Goal: Task Accomplishment & Management: Manage account settings

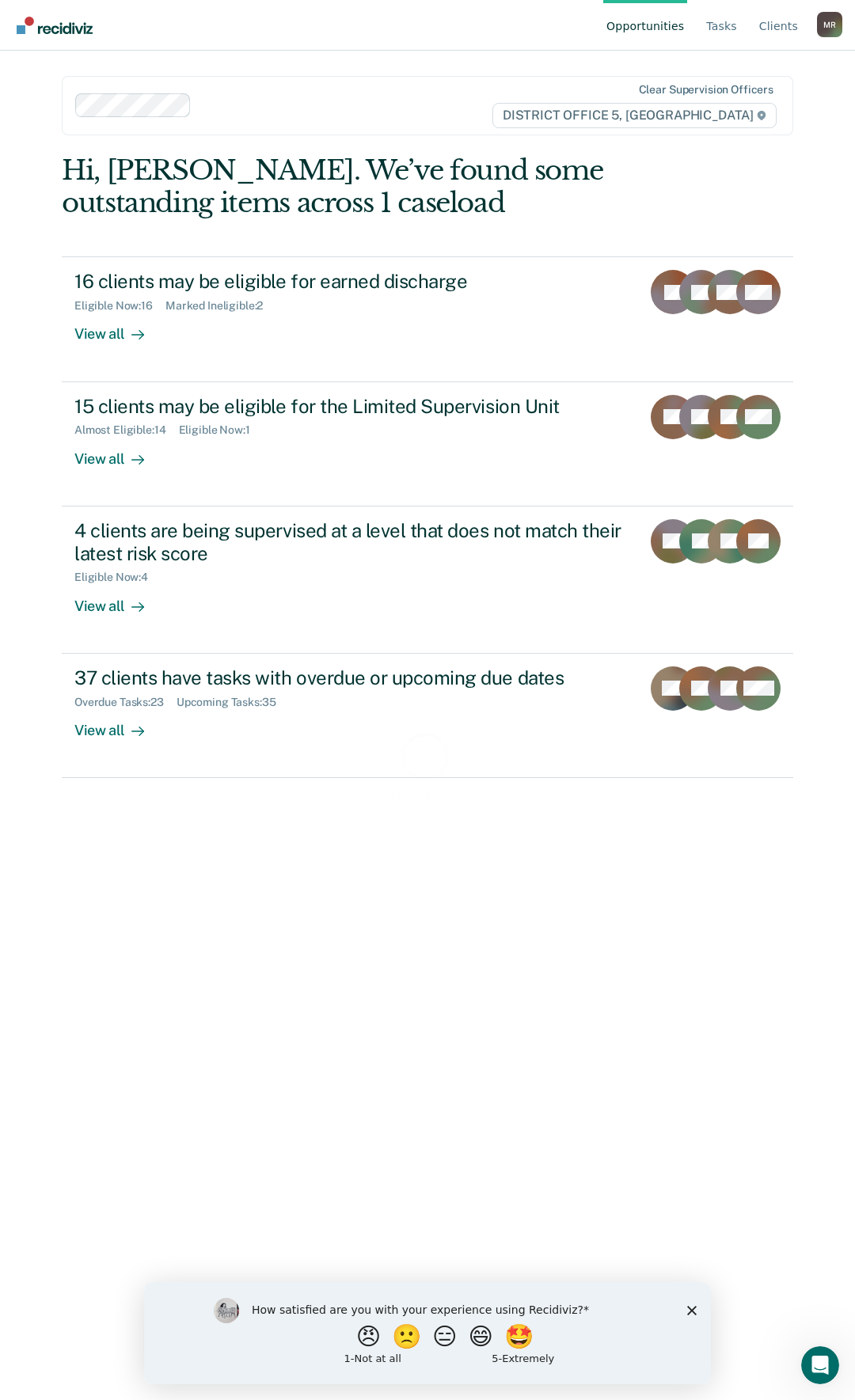
drag, startPoint x: 694, startPoint y: 1312, endPoint x: 686, endPoint y: 1294, distance: 19.7
click at [694, 1312] on polygon "Close survey" at bounding box center [692, 1310] width 10 height 10
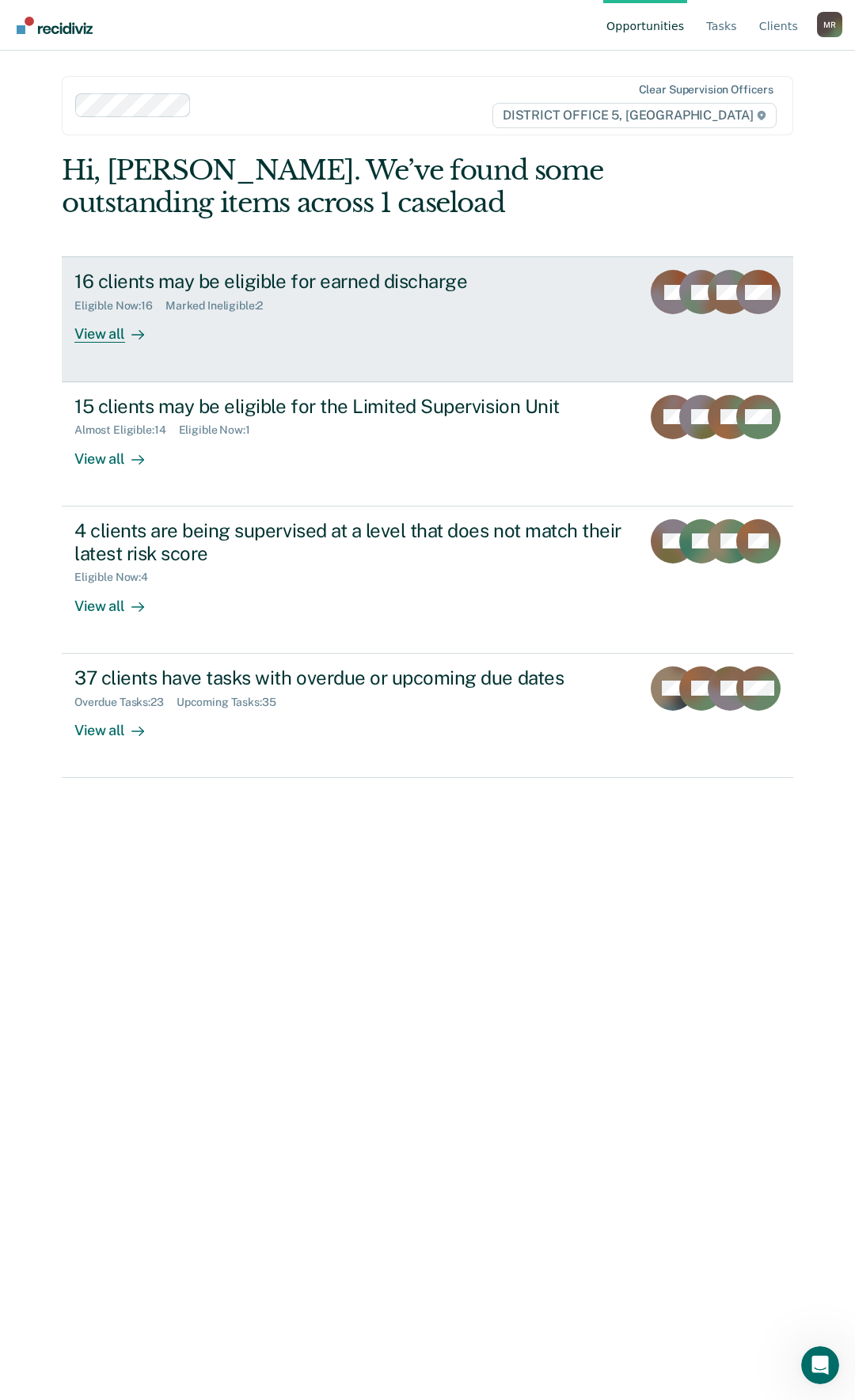
click at [112, 323] on div "View all" at bounding box center [119, 328] width 89 height 31
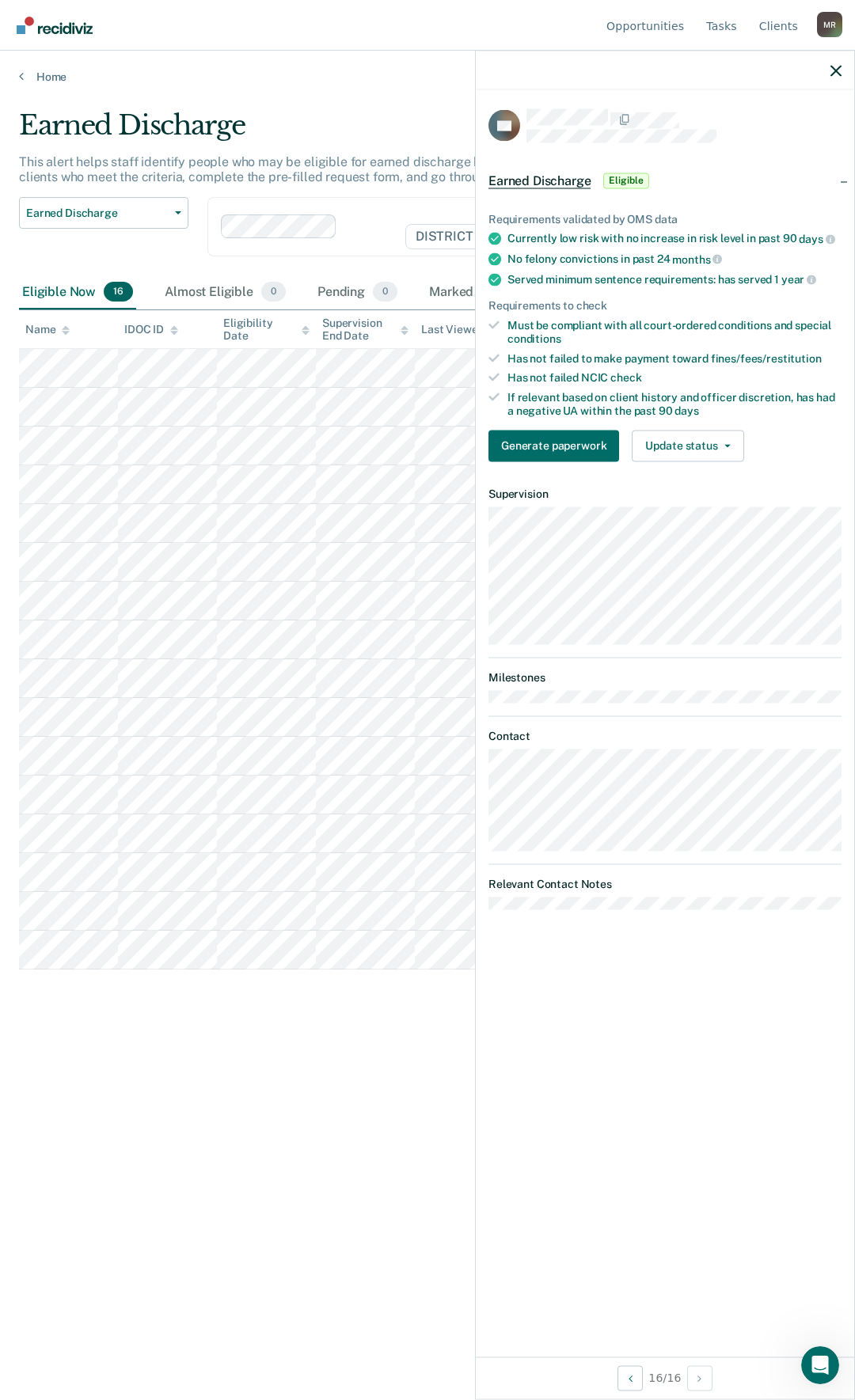
click at [113, 1074] on div "Earned Discharge This alert helps staff identify people who may be eligible for…" at bounding box center [428, 695] width 817 height 1172
click at [115, 1062] on div "Earned Discharge This alert helps staff identify people who may be eligible for…" at bounding box center [428, 695] width 817 height 1172
click at [838, 69] on icon "button" at bounding box center [836, 70] width 11 height 11
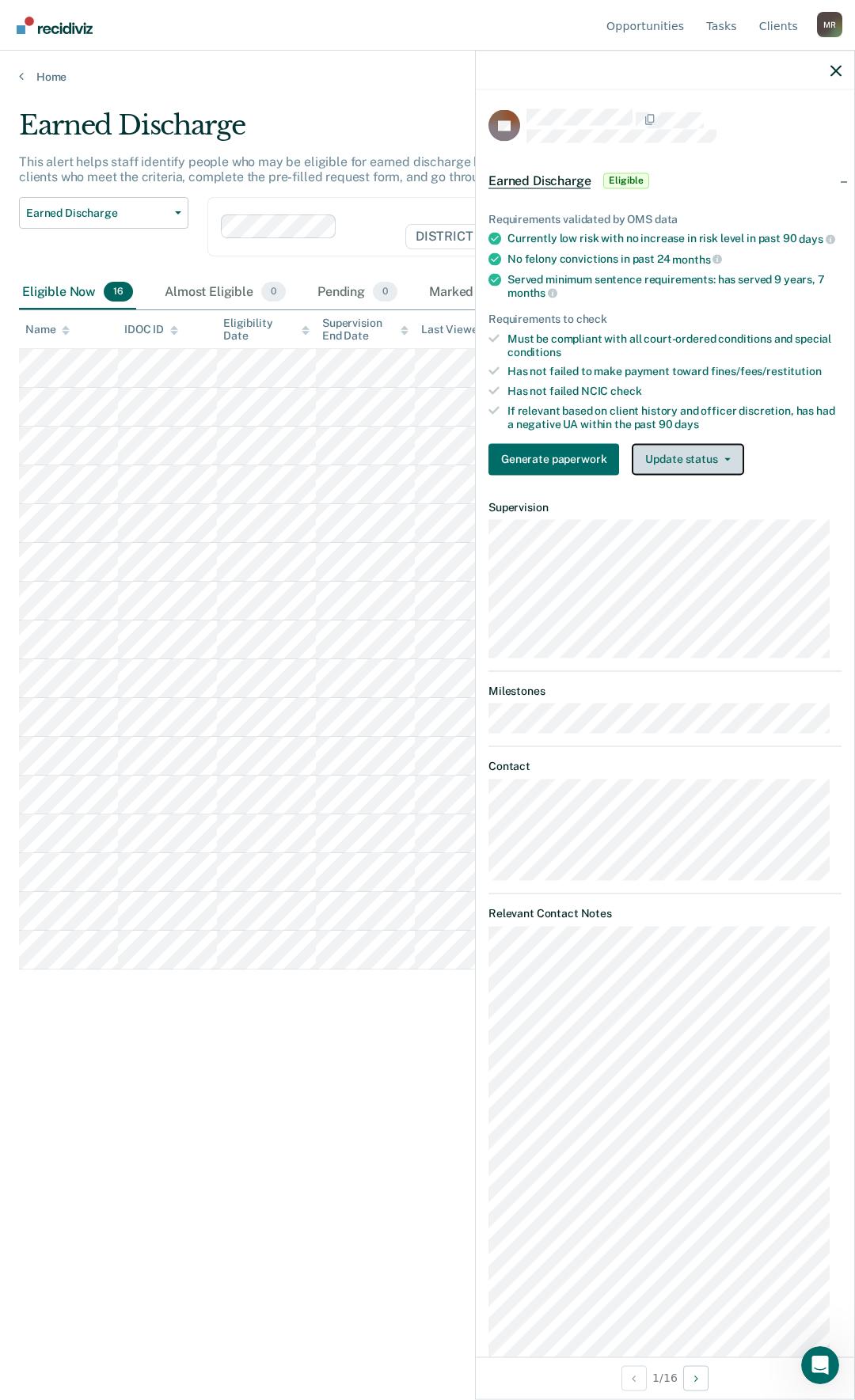
click at [719, 475] on button "Update status" at bounding box center [688, 459] width 112 height 32
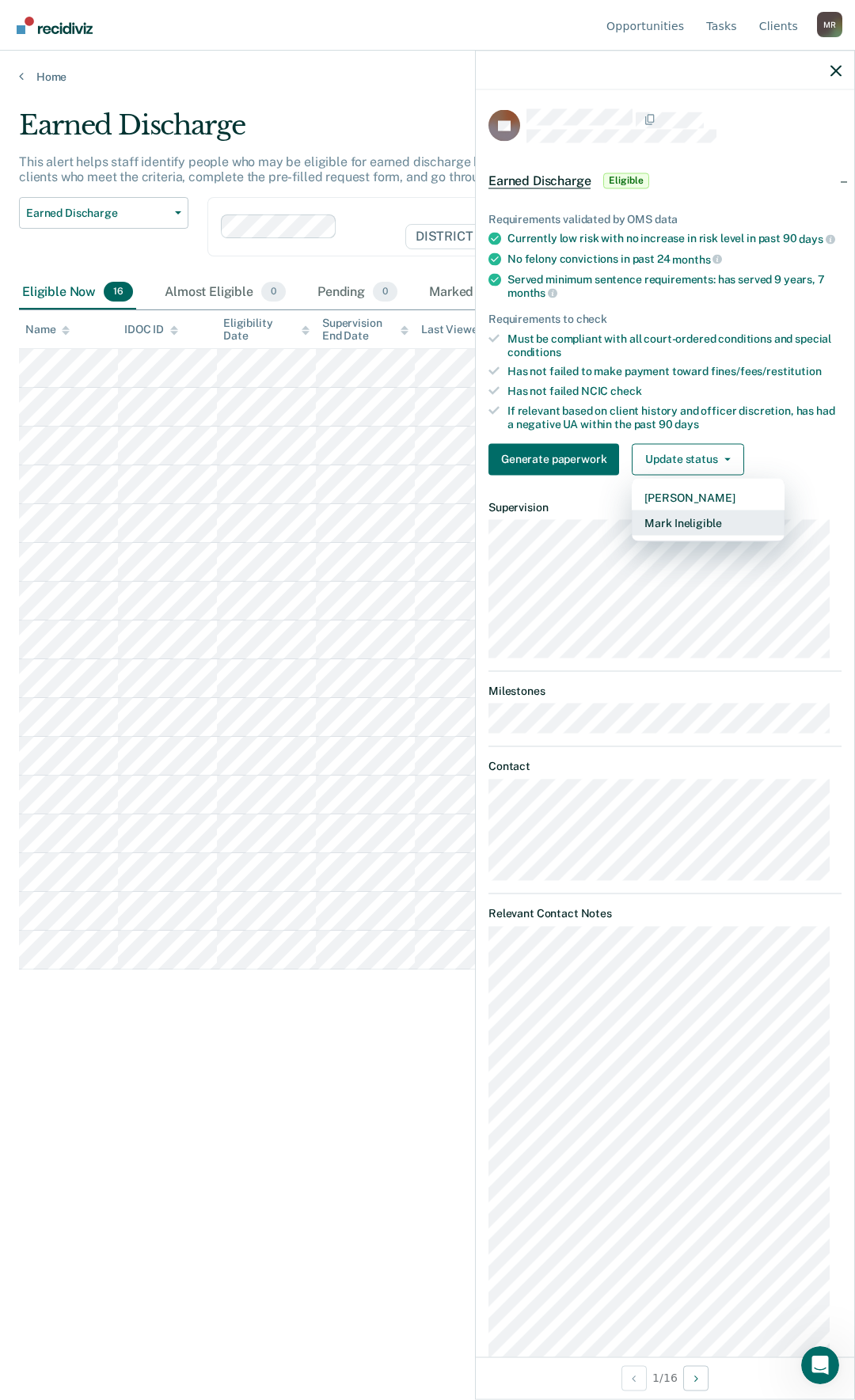
click at [710, 535] on button "Mark Ineligible" at bounding box center [708, 522] width 153 height 25
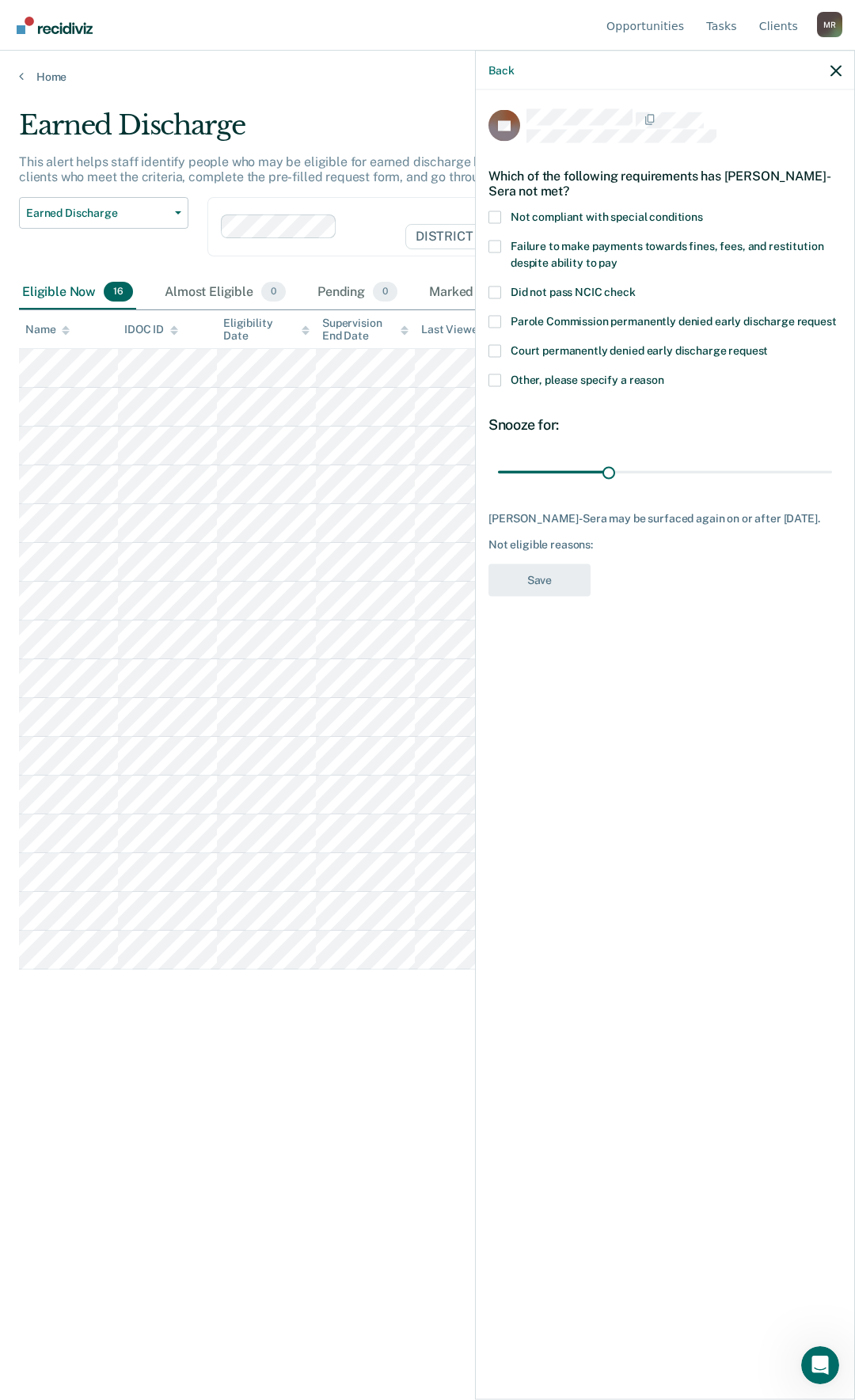
click at [499, 378] on span at bounding box center [495, 380] width 13 height 13
click at [664, 373] on input "Other, please specify a reason" at bounding box center [664, 373] width 0 height 0
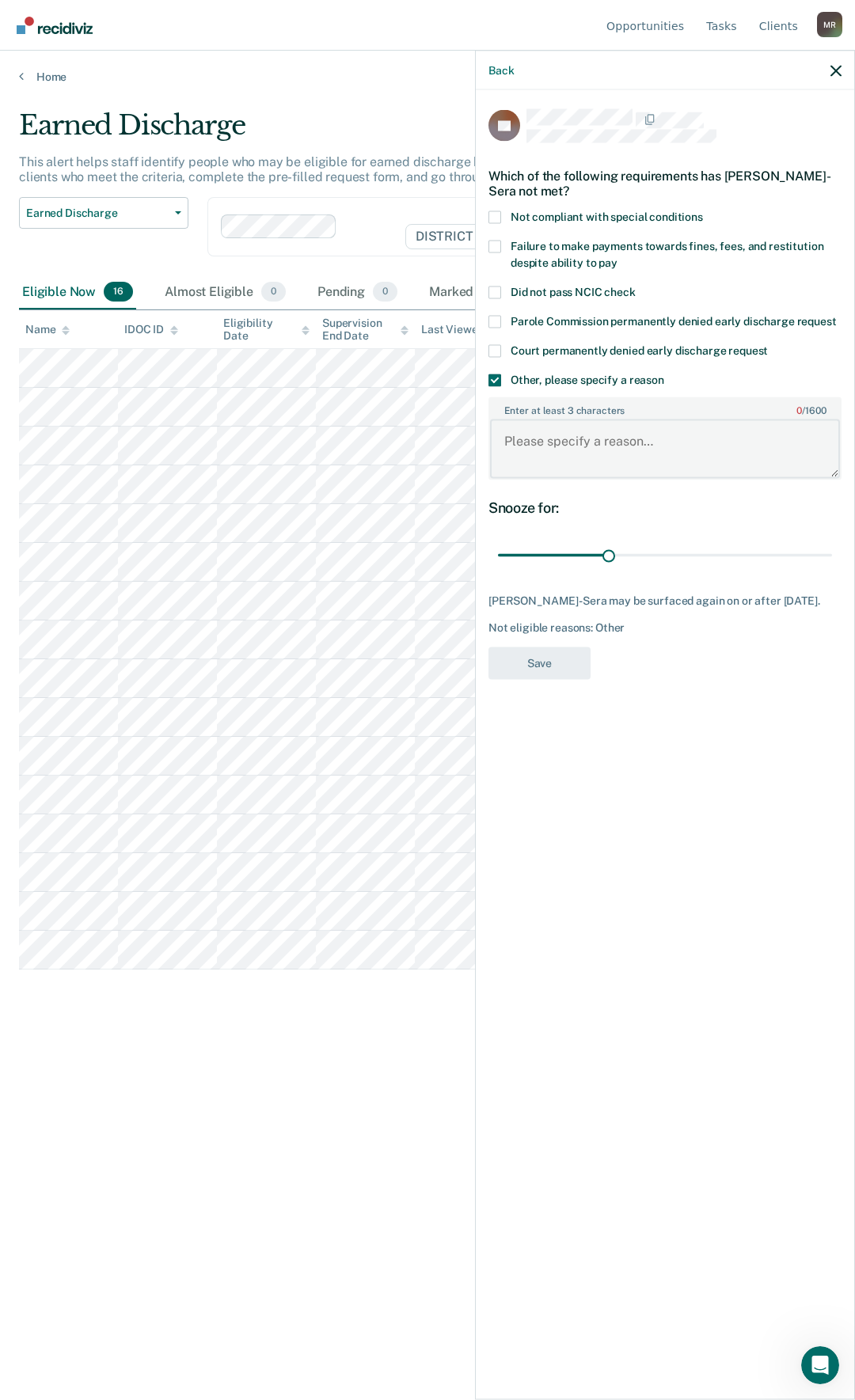
click at [584, 449] on textarea "Enter at least 3 characters 0 / 1600" at bounding box center [664, 448] width 350 height 59
type textarea "SO"
drag, startPoint x: 613, startPoint y: 556, endPoint x: 879, endPoint y: 561, distance: 266.0
type input "90"
click at [832, 561] on input "range" at bounding box center [664, 555] width 334 height 27
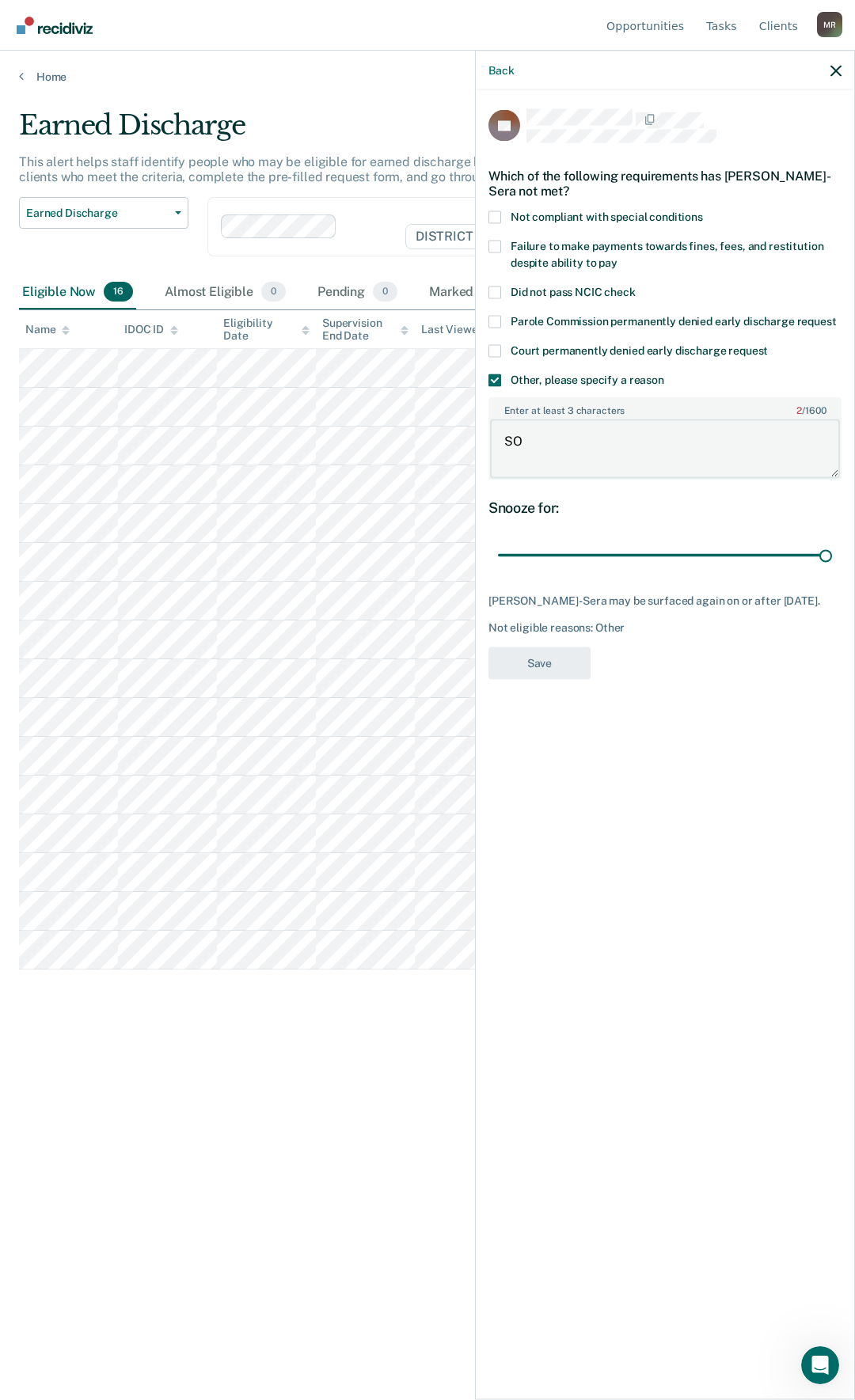
click at [617, 469] on textarea "SO" at bounding box center [664, 448] width 350 height 59
type textarea "S"
type textarea "Sex Offender, NA"
click at [564, 660] on button "Save" at bounding box center [540, 662] width 102 height 32
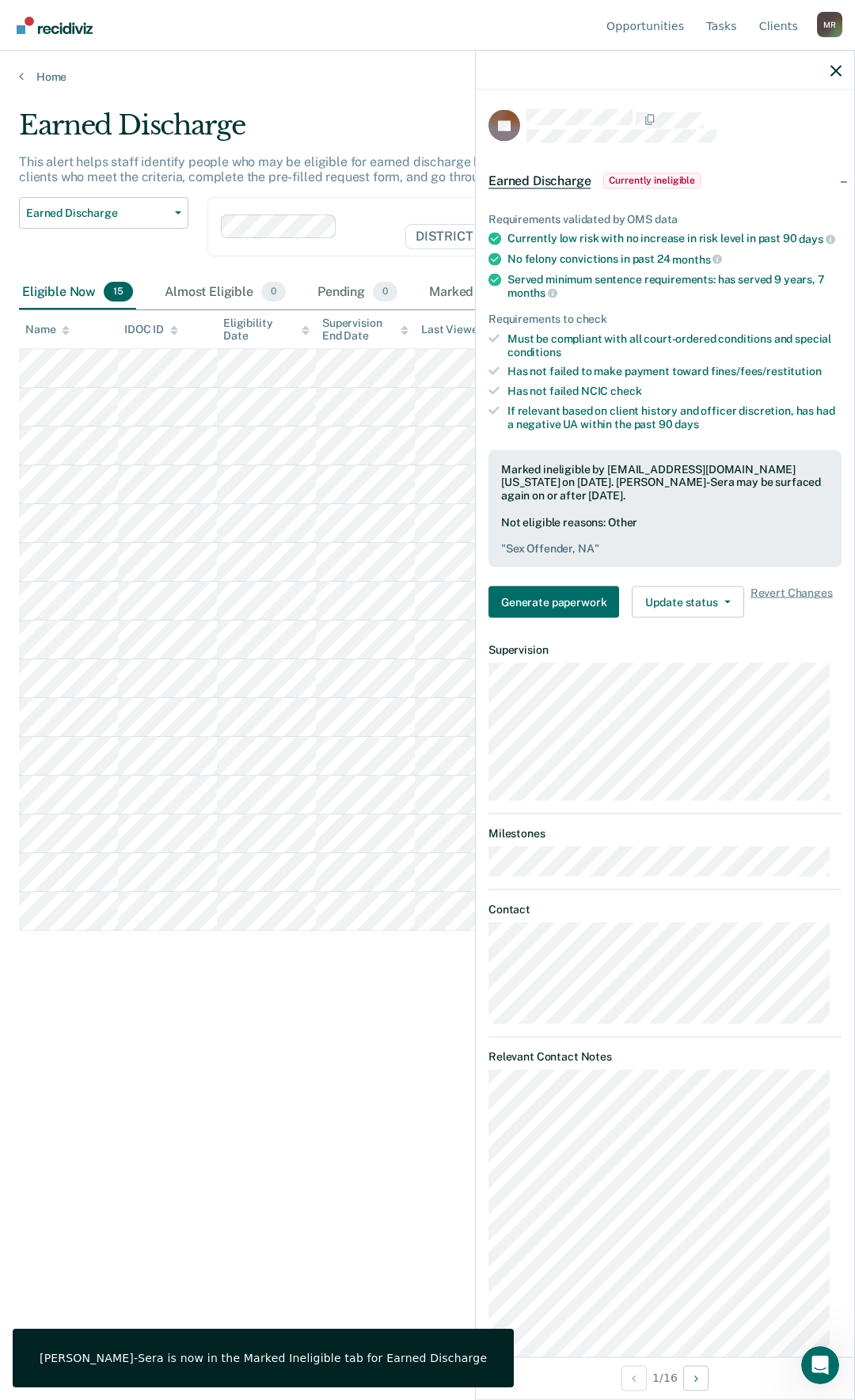
drag, startPoint x: 267, startPoint y: 975, endPoint x: 259, endPoint y: 961, distance: 16.1
click at [267, 974] on div "Earned Discharge This alert helps staff identify people who may be eligible for…" at bounding box center [428, 695] width 817 height 1172
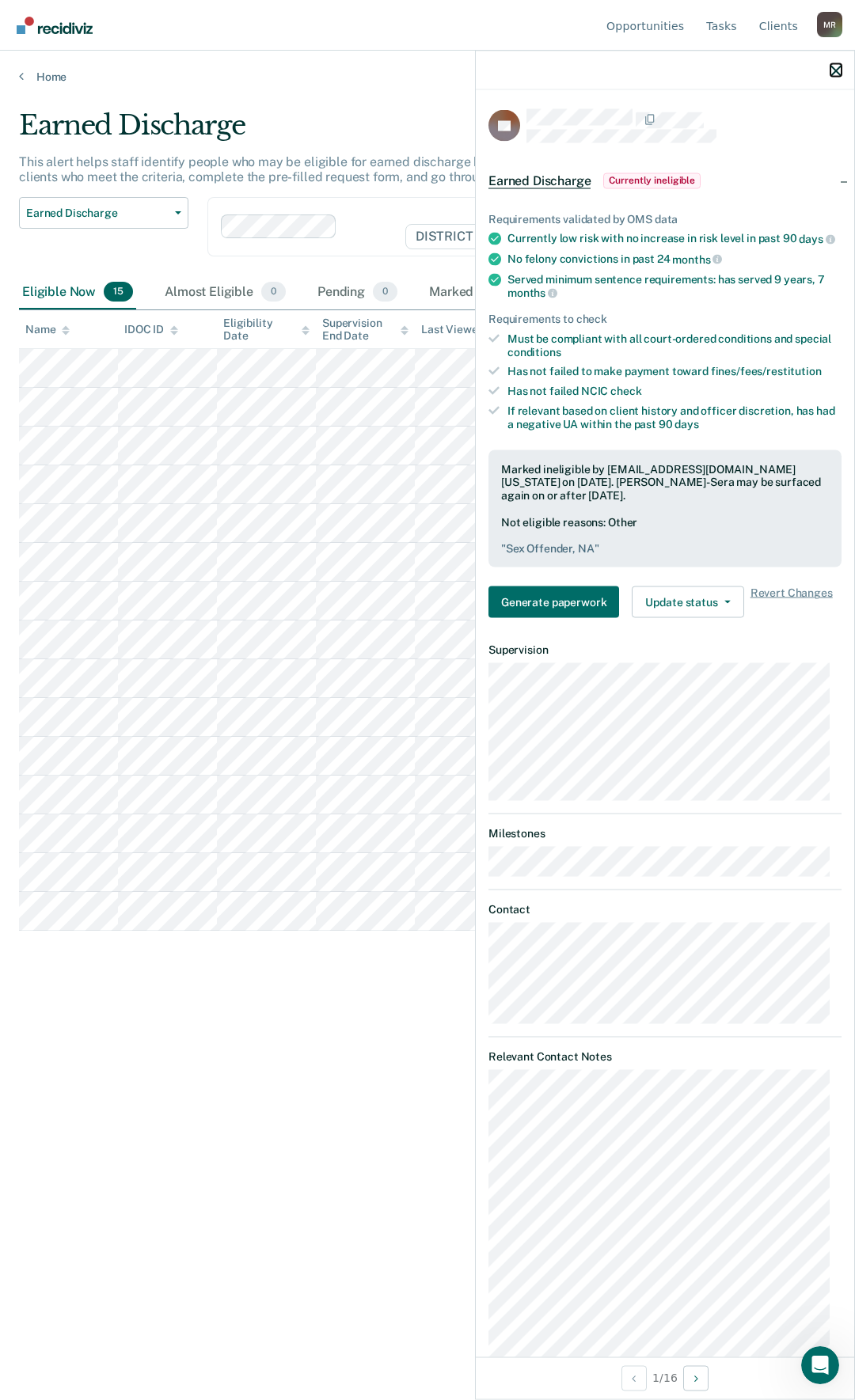
click at [839, 69] on icon "button" at bounding box center [836, 70] width 11 height 11
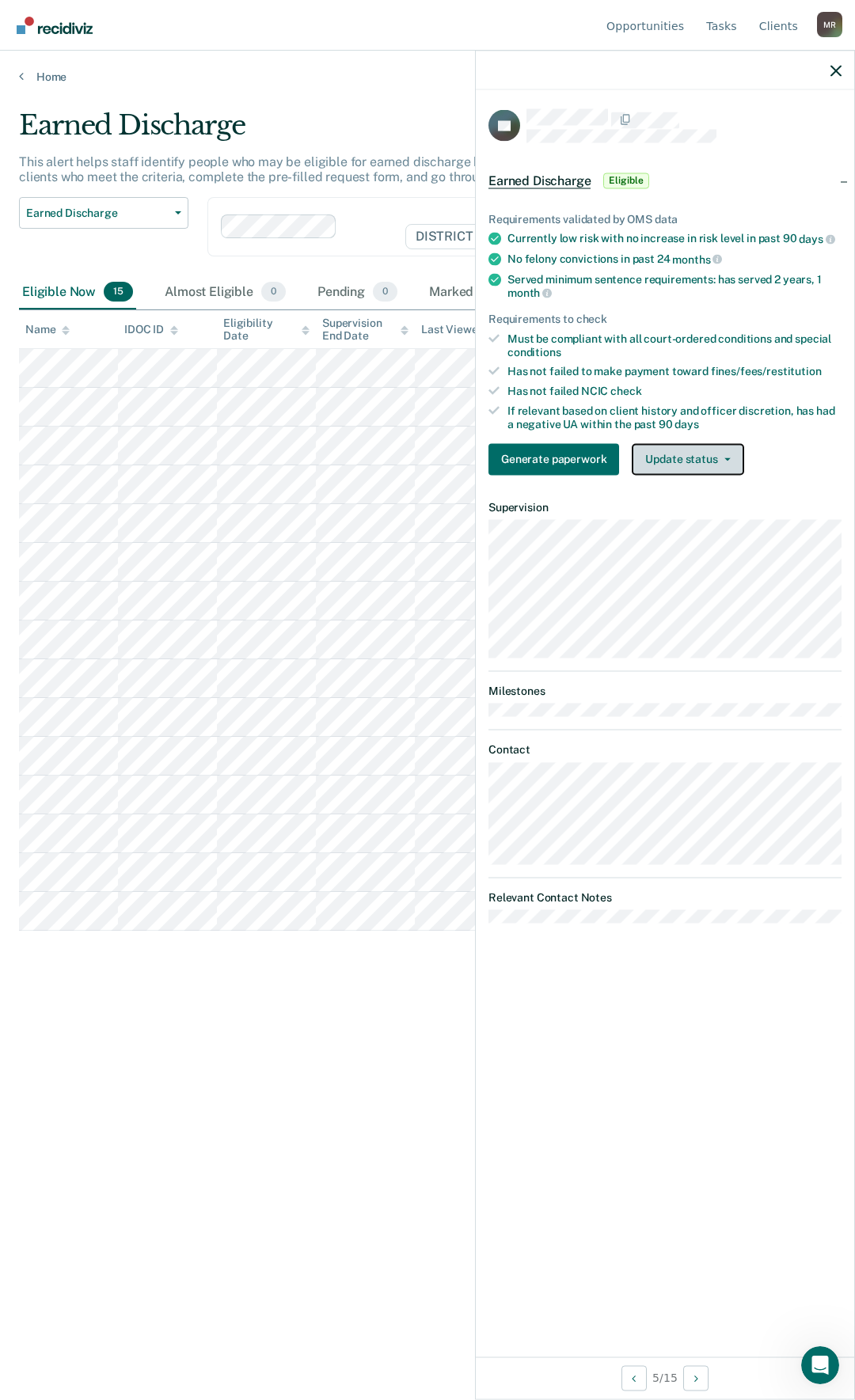
click at [696, 457] on button "Update status" at bounding box center [688, 459] width 112 height 32
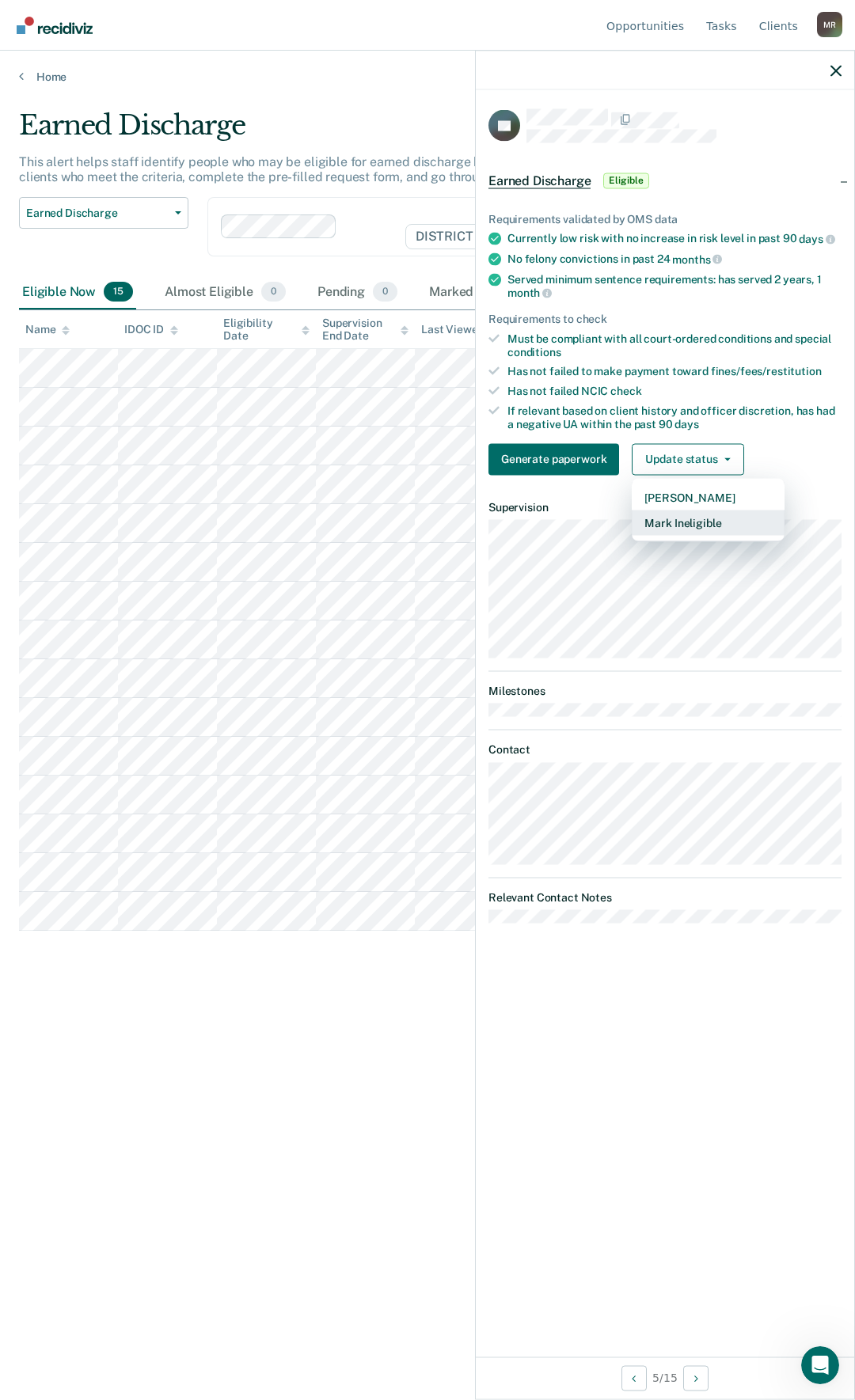
click at [698, 517] on button "Mark Ineligible" at bounding box center [708, 522] width 153 height 25
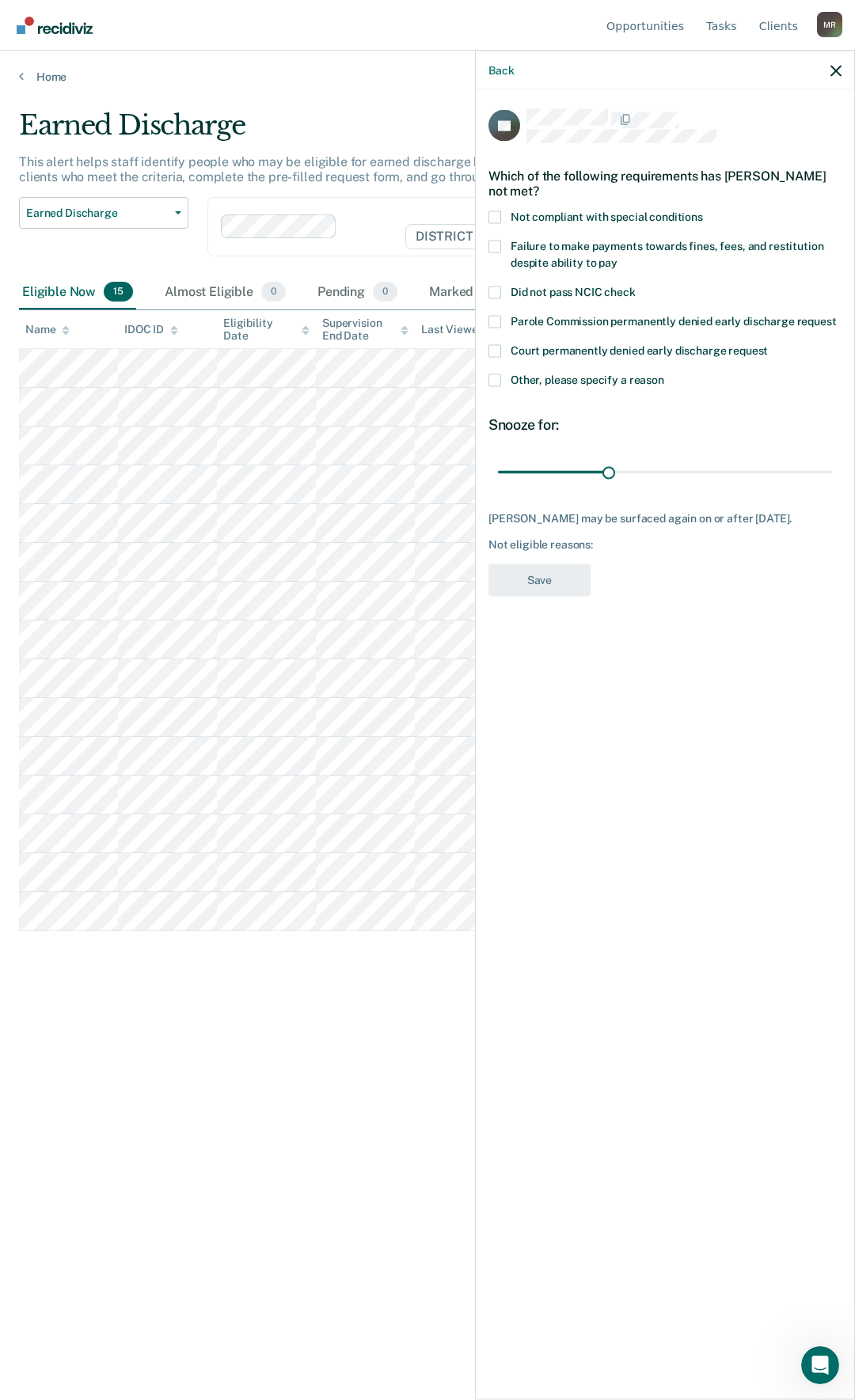
click at [495, 247] on span at bounding box center [495, 246] width 13 height 13
click at [617, 256] on input "Failure to make payments towards fines, fees, and restitution despite ability t…" at bounding box center [617, 256] width 0 height 0
click at [495, 217] on span at bounding box center [495, 217] width 13 height 13
click at [703, 211] on input "Not compliant with special conditions" at bounding box center [703, 211] width 0 height 0
drag, startPoint x: 609, startPoint y: 469, endPoint x: 855, endPoint y: 496, distance: 247.5
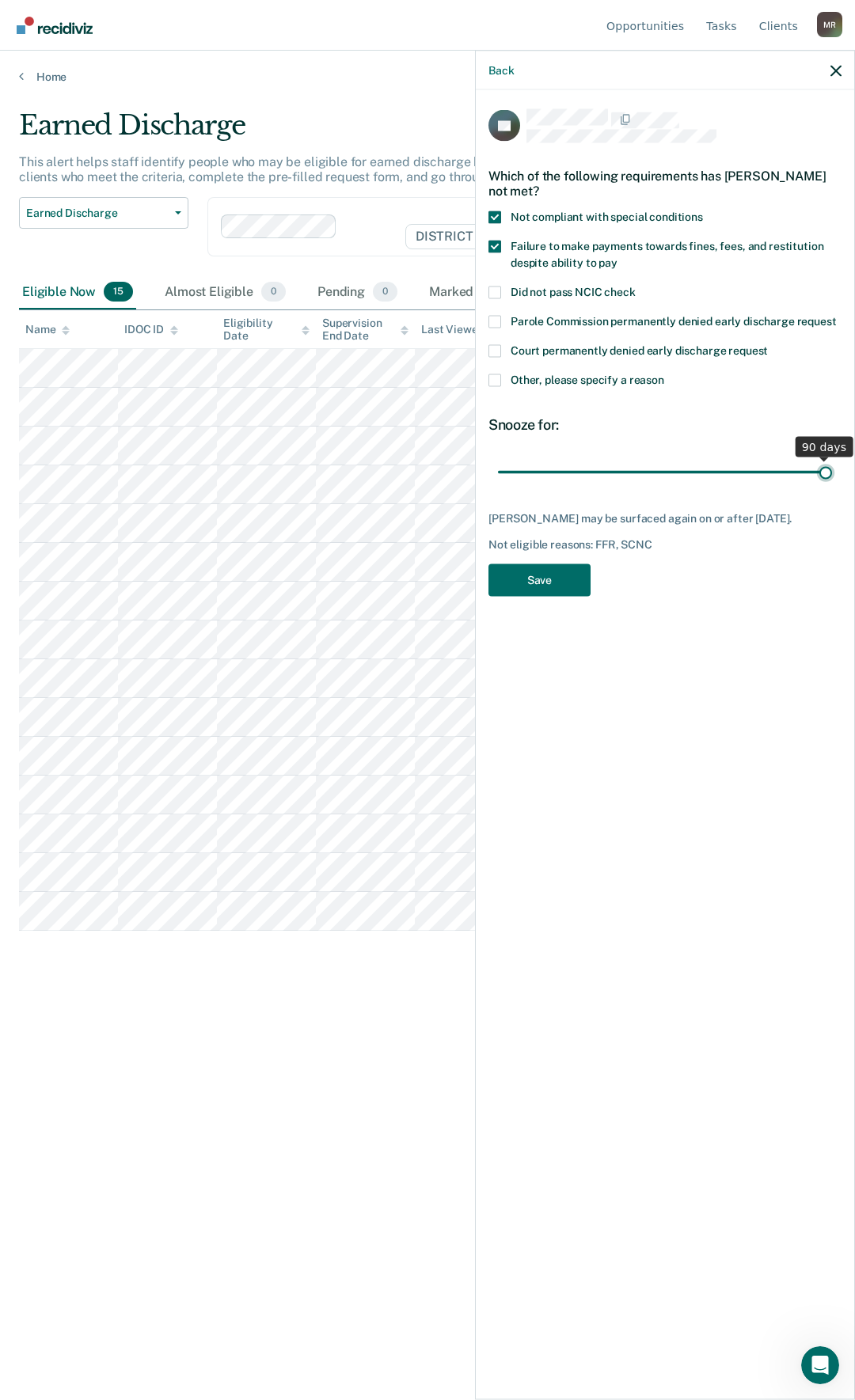
type input "90"
click at [832, 486] on input "range" at bounding box center [664, 472] width 334 height 27
click at [554, 574] on button "Save" at bounding box center [540, 580] width 102 height 32
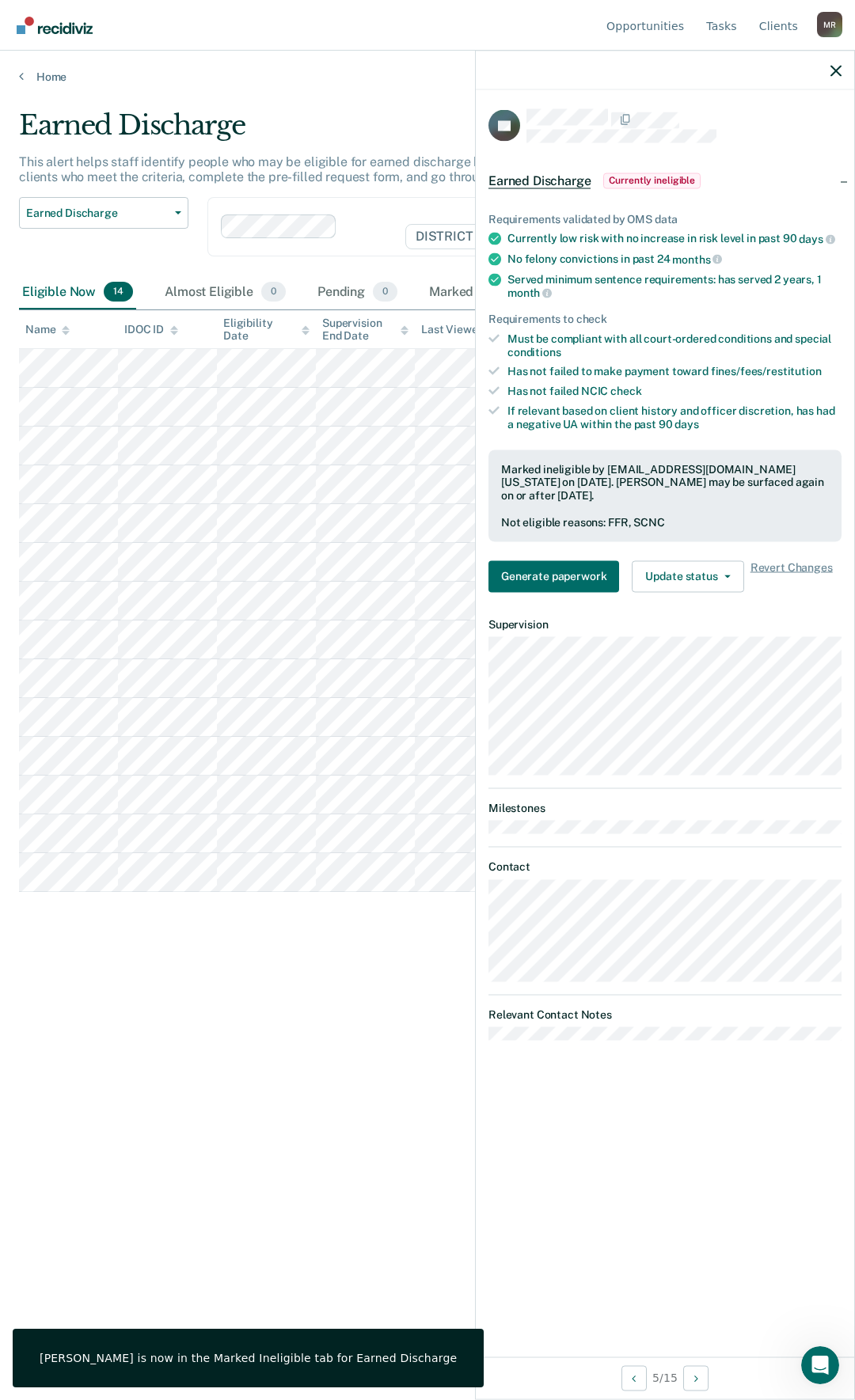
click at [331, 1000] on div "Earned Discharge This alert helps staff identify people who may be eligible for…" at bounding box center [428, 695] width 817 height 1172
click at [836, 71] on icon "button" at bounding box center [836, 70] width 11 height 11
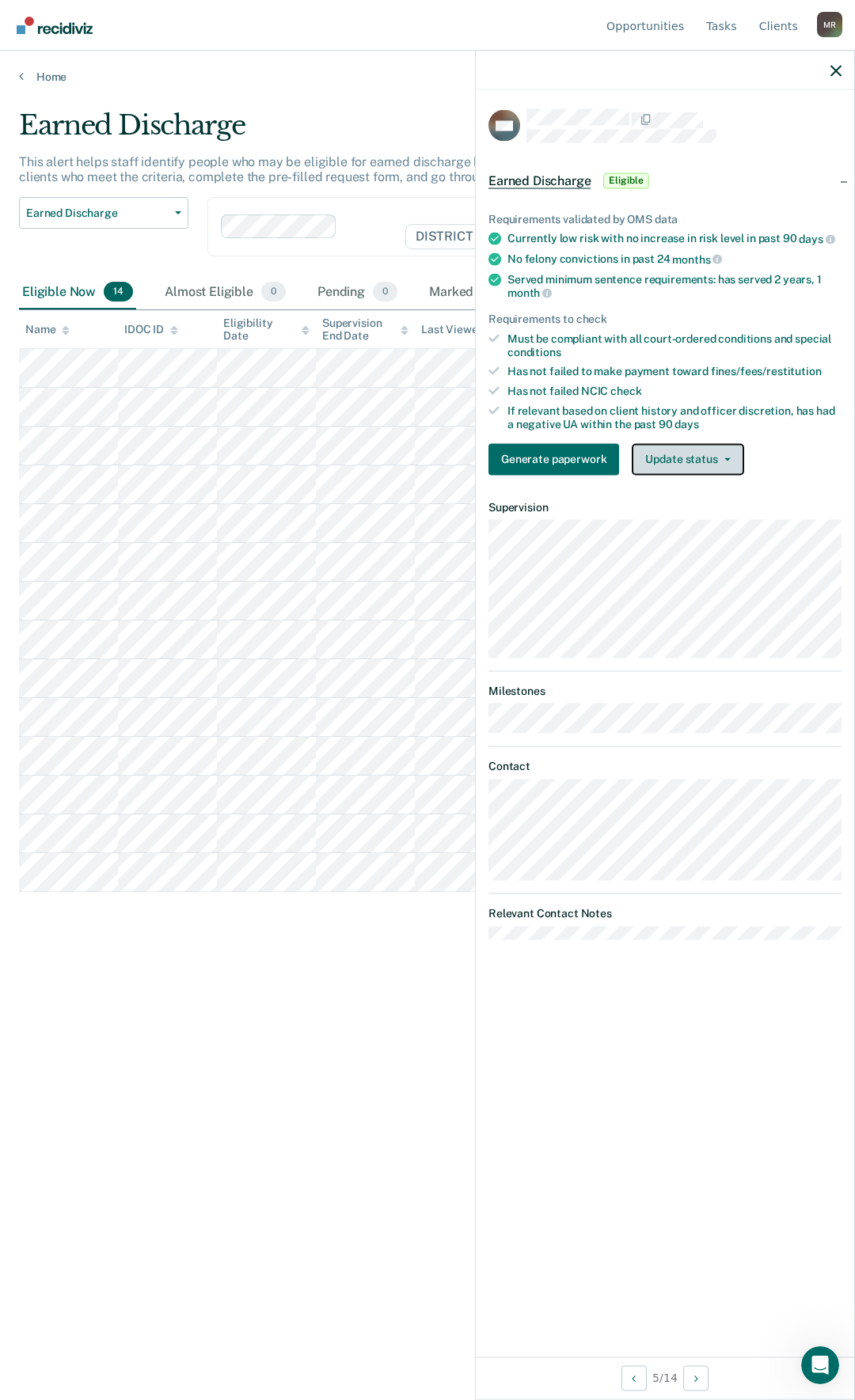
click at [697, 458] on button "Update status" at bounding box center [688, 459] width 112 height 32
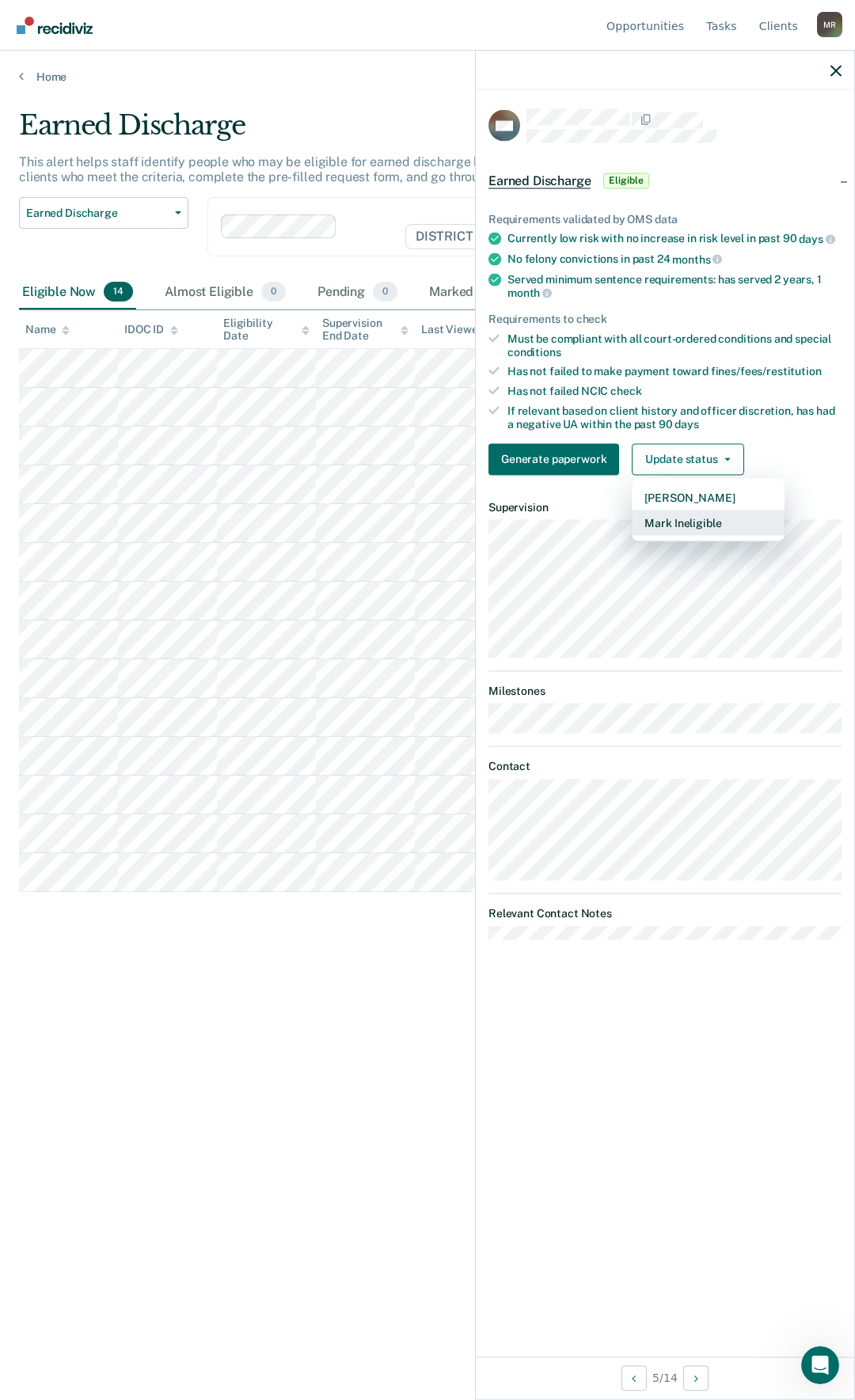
click at [706, 525] on button "Mark Ineligible" at bounding box center [708, 522] width 153 height 25
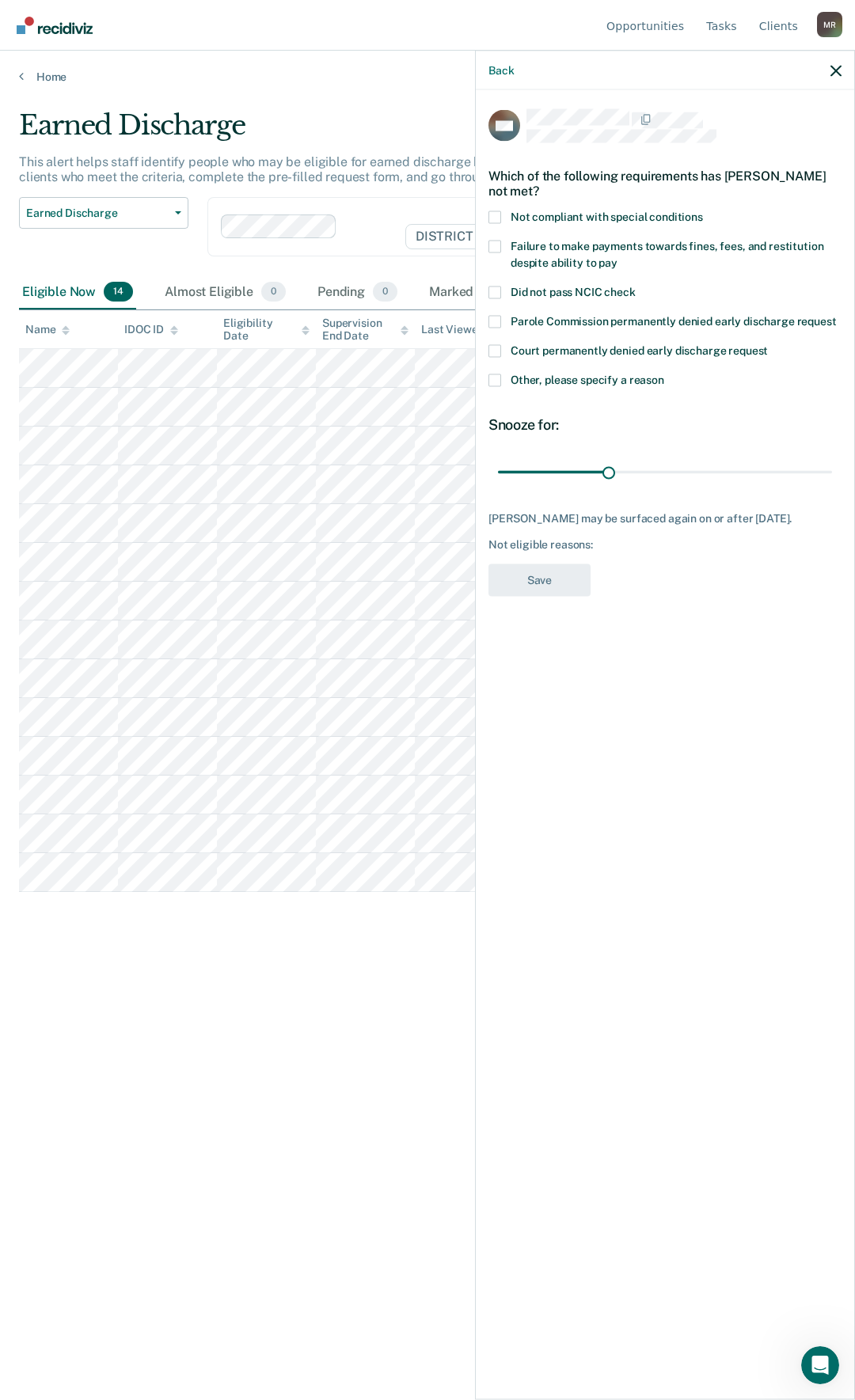
click at [501, 380] on label "Other, please specify a reason" at bounding box center [665, 381] width 353 height 17
click at [664, 373] on input "Other, please specify a reason" at bounding box center [664, 373] width 0 height 0
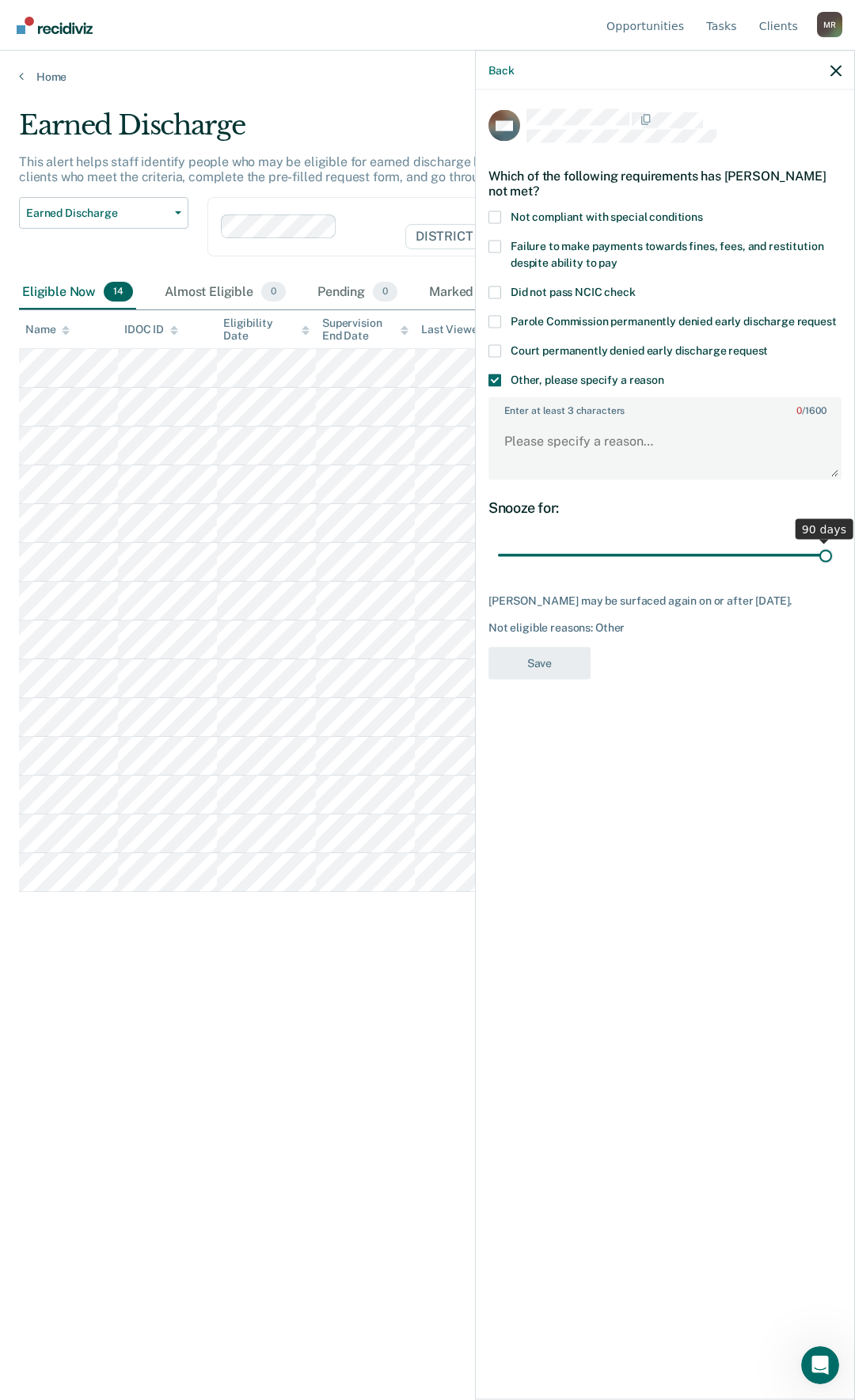
drag, startPoint x: 607, startPoint y: 556, endPoint x: 878, endPoint y: 578, distance: 271.9
type input "90"
click at [832, 569] on input "range" at bounding box center [664, 555] width 334 height 27
click at [579, 443] on textarea "Enter at least 3 characters 0 / 1600" at bounding box center [664, 448] width 350 height 59
type textarea "Was granted an ED by the Court"
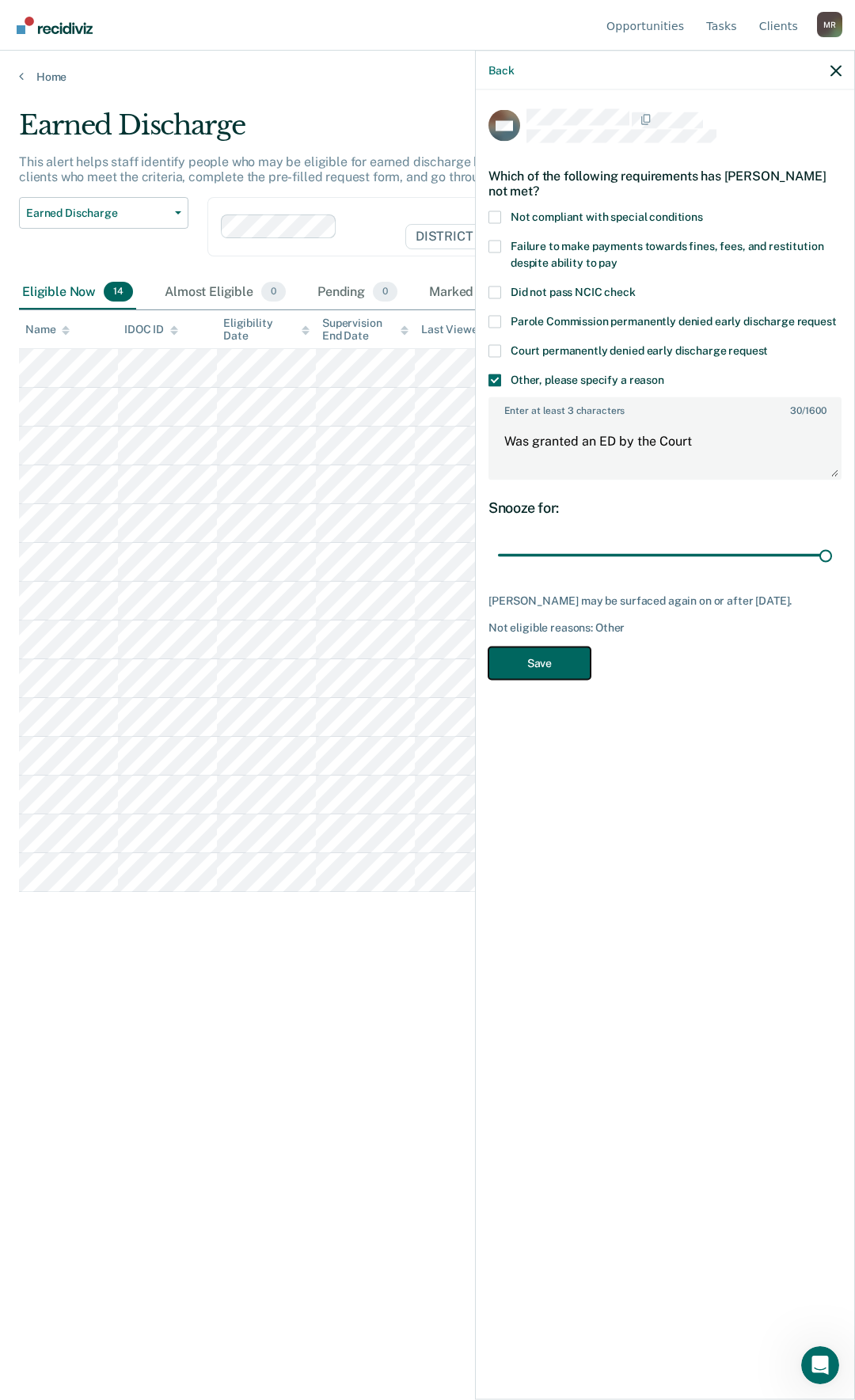
click at [567, 658] on button "Save" at bounding box center [540, 662] width 102 height 32
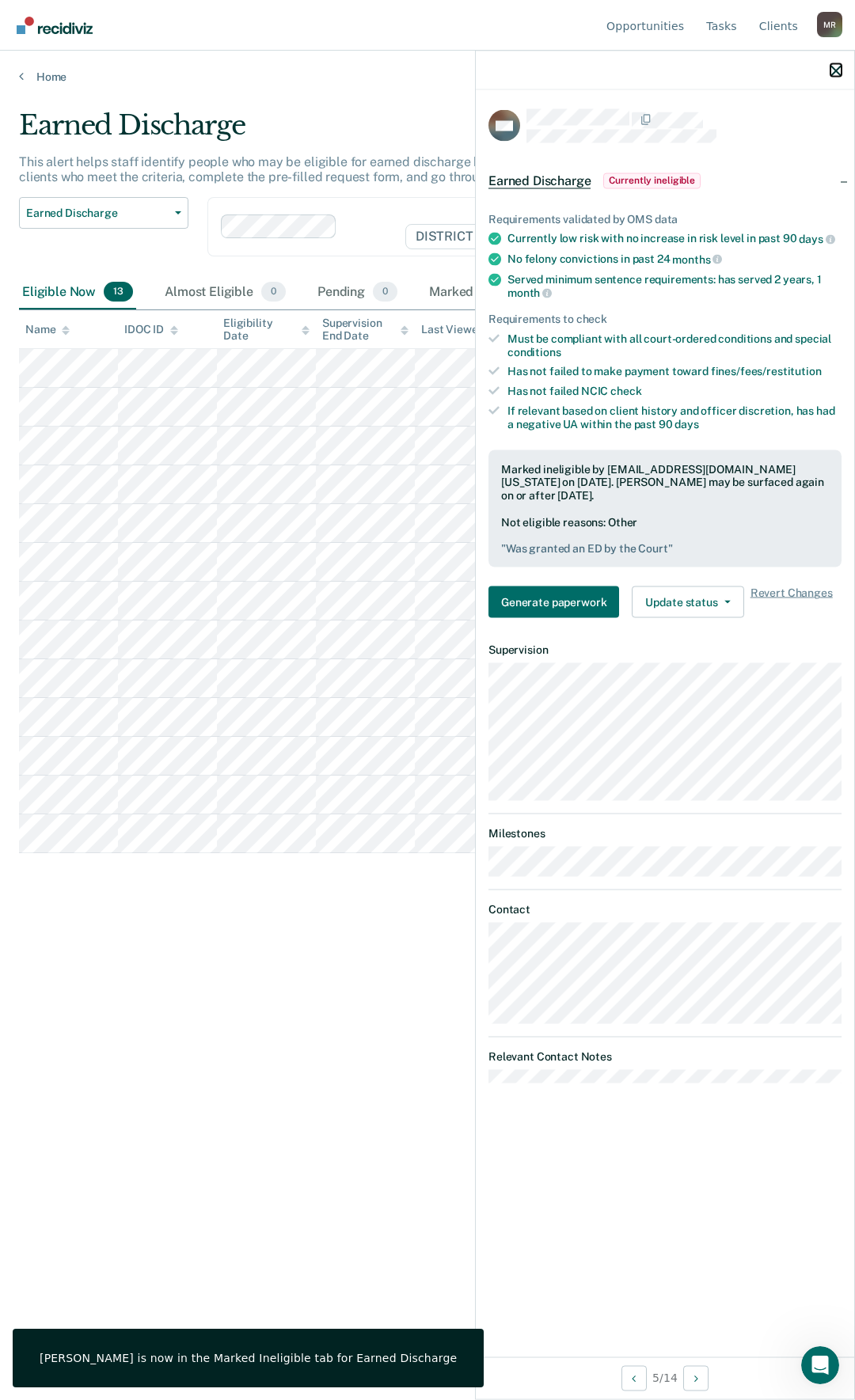
click at [840, 71] on icon "button" at bounding box center [836, 70] width 11 height 11
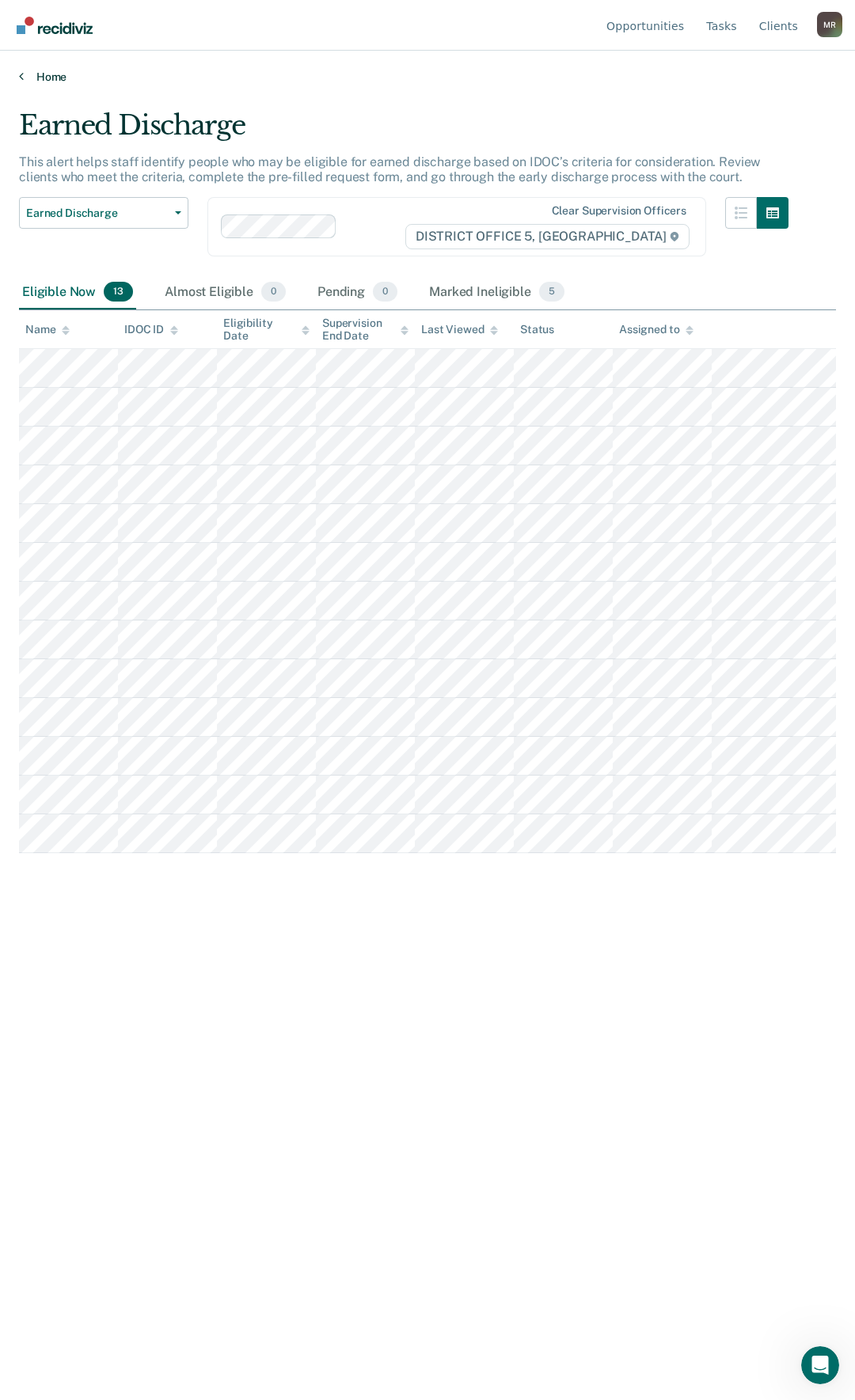
click at [23, 78] on icon at bounding box center [22, 76] width 5 height 13
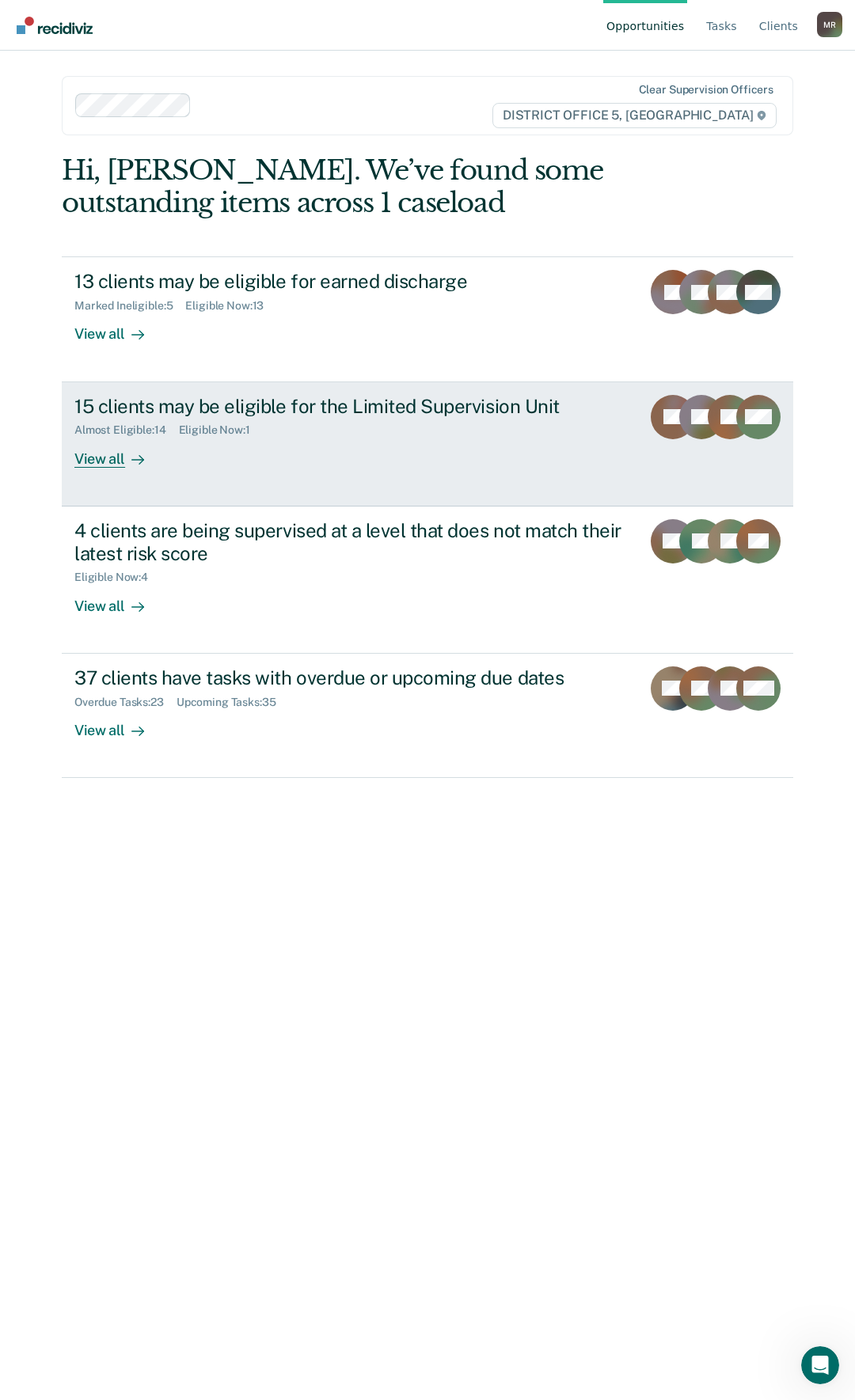
click at [251, 466] on div "15 clients may be eligible for the Limited Supervision Unit Almost Eligible : 1…" at bounding box center [370, 431] width 592 height 73
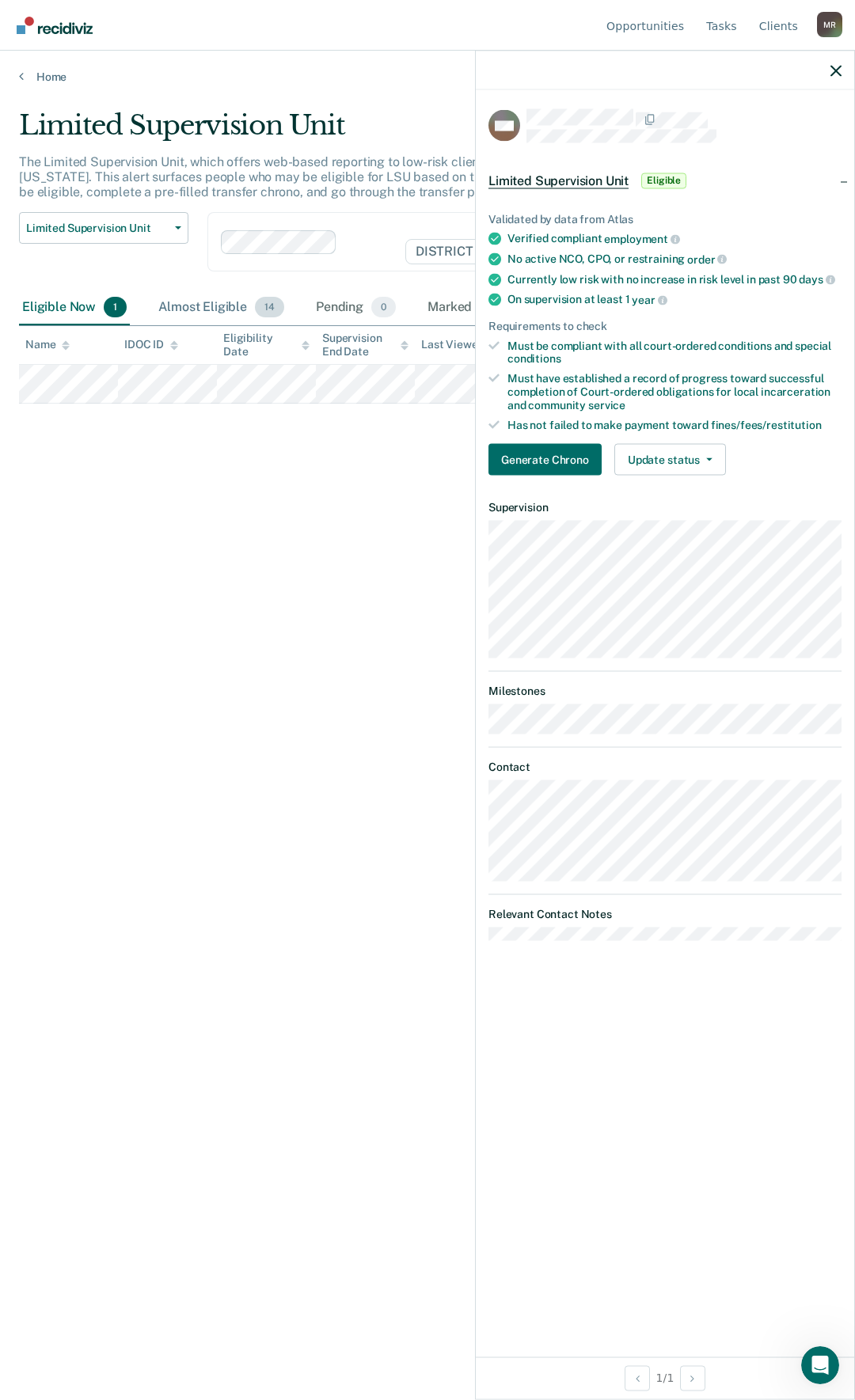
click at [205, 306] on div "Almost Eligible 14" at bounding box center [221, 308] width 133 height 35
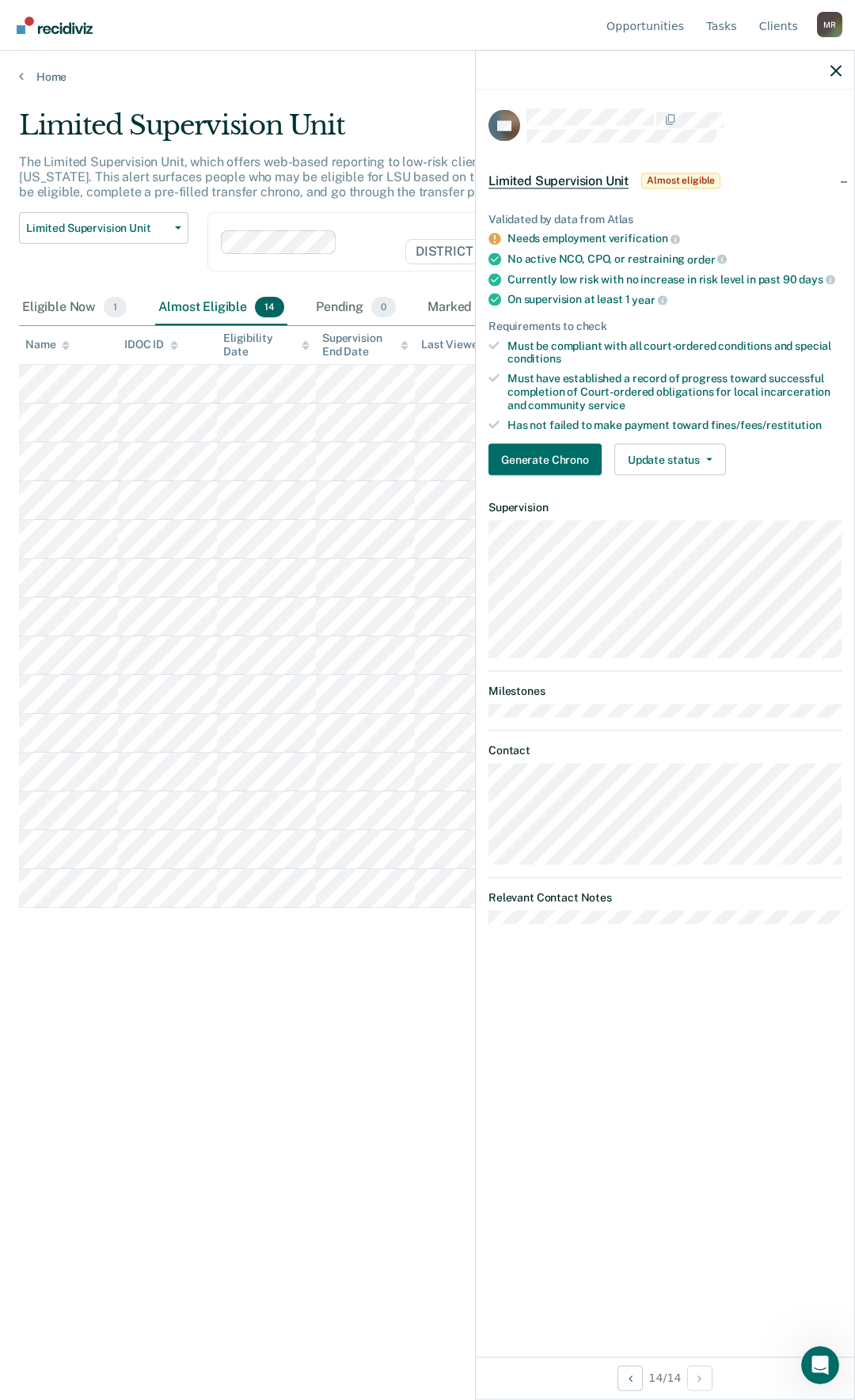
click at [109, 1062] on div "Limited Supervision Unit The Limited Supervision Unit, which offers web-based r…" at bounding box center [428, 695] width 817 height 1172
click at [22, 74] on icon at bounding box center [22, 76] width 5 height 13
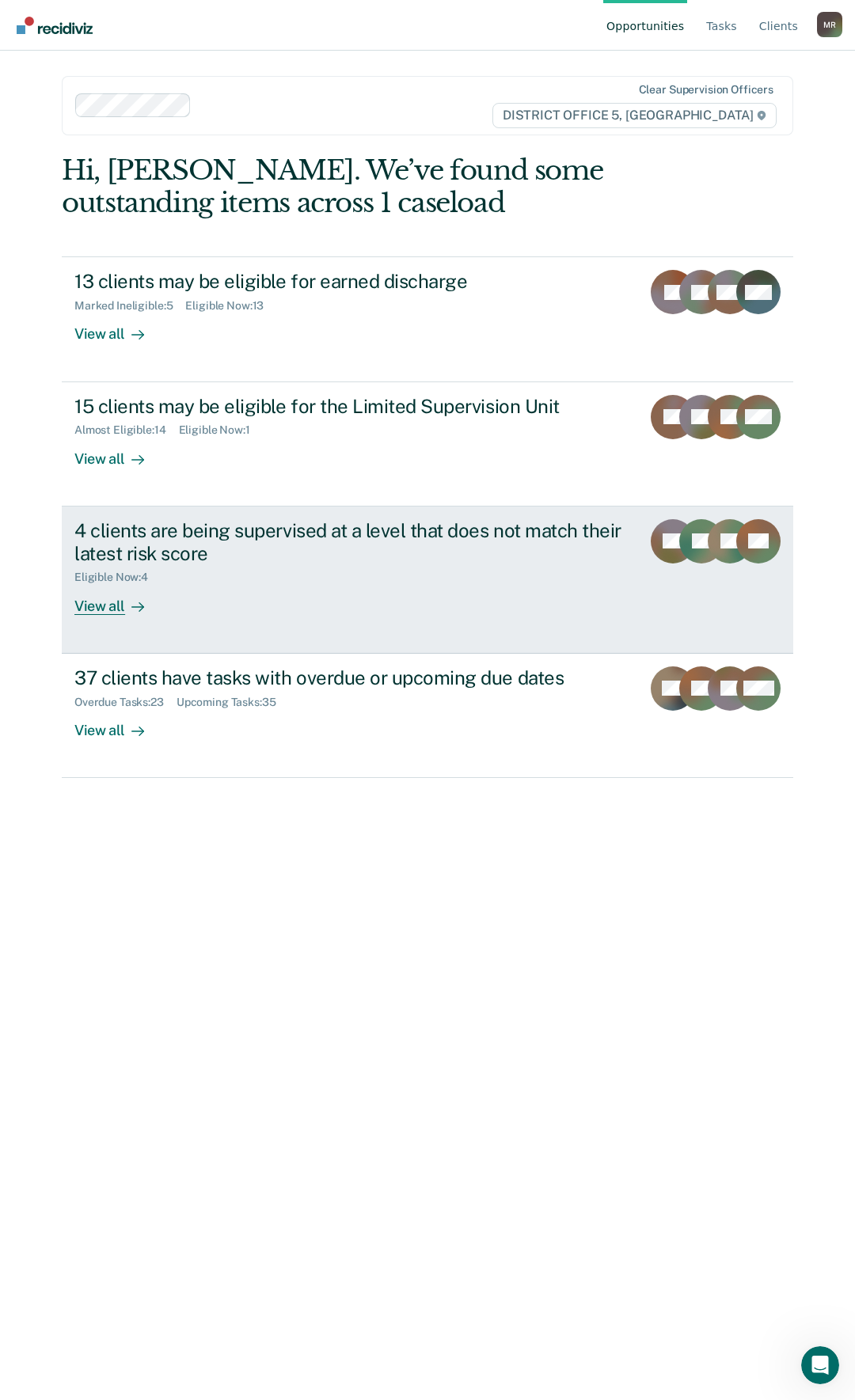
click at [112, 610] on div "View all" at bounding box center [119, 599] width 89 height 31
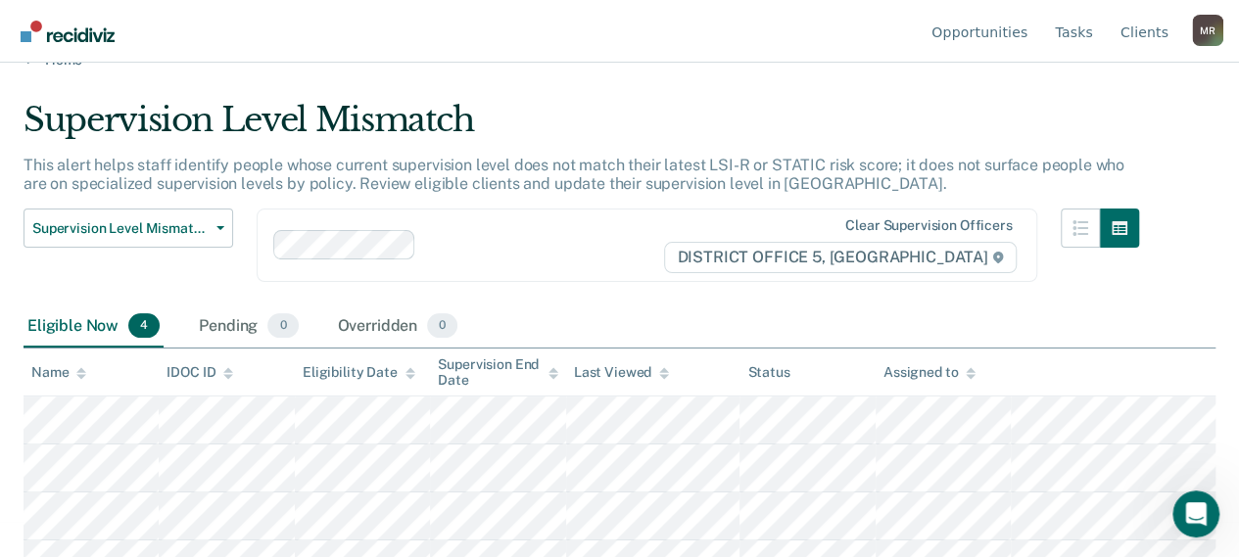
scroll to position [65, 0]
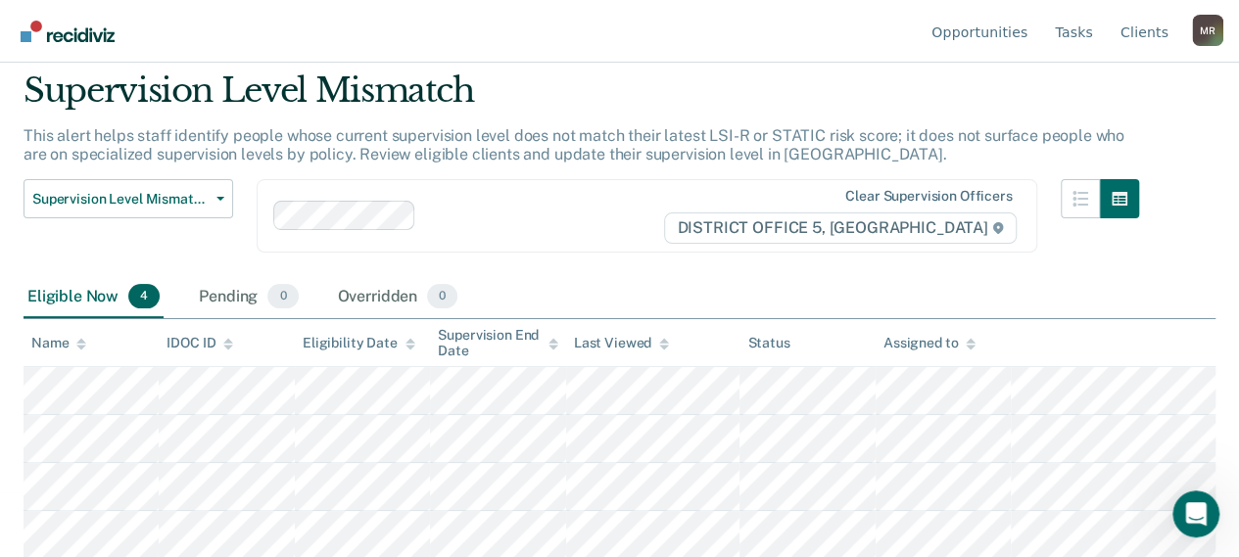
click at [1057, 291] on div "Eligible Now 4 Pending 0 Overridden 0" at bounding box center [620, 298] width 1192 height 44
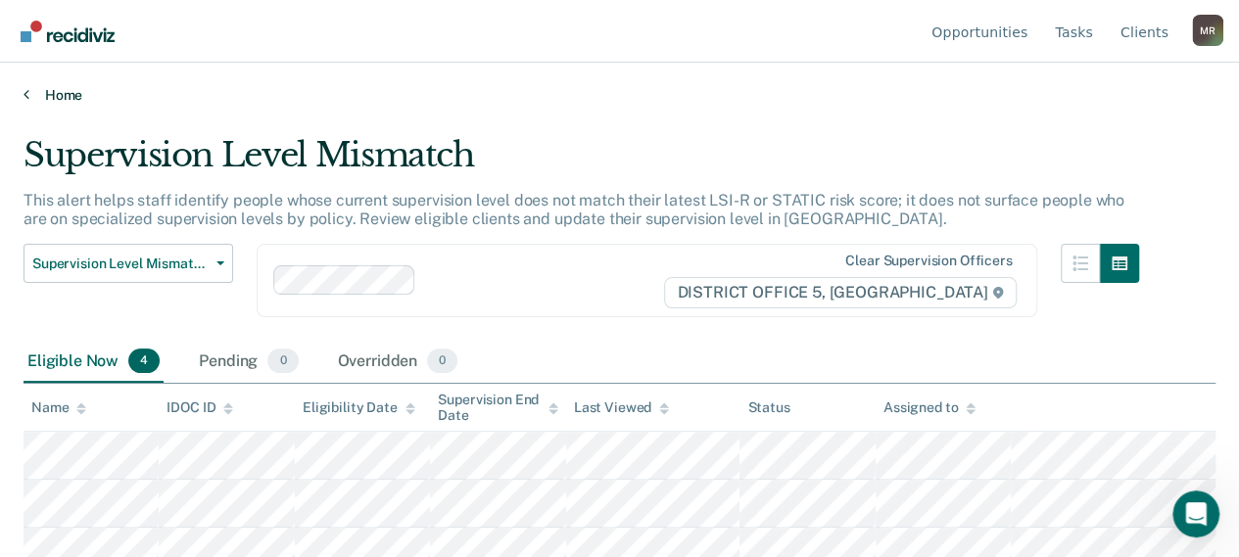
click at [25, 95] on icon at bounding box center [27, 94] width 6 height 16
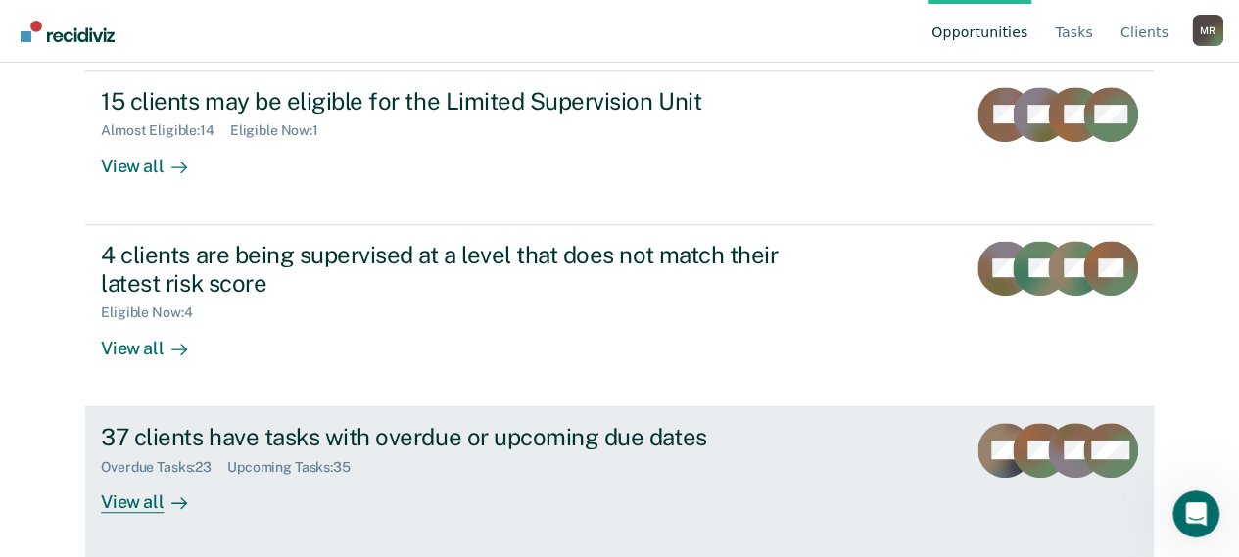
scroll to position [403, 0]
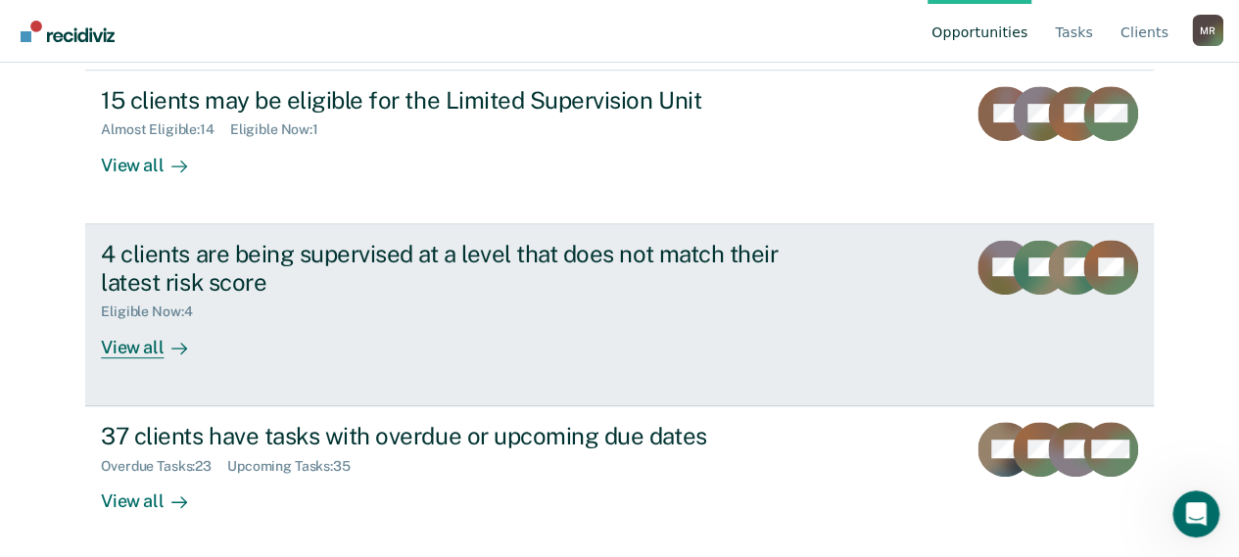
click at [137, 350] on div "View all" at bounding box center [156, 339] width 110 height 38
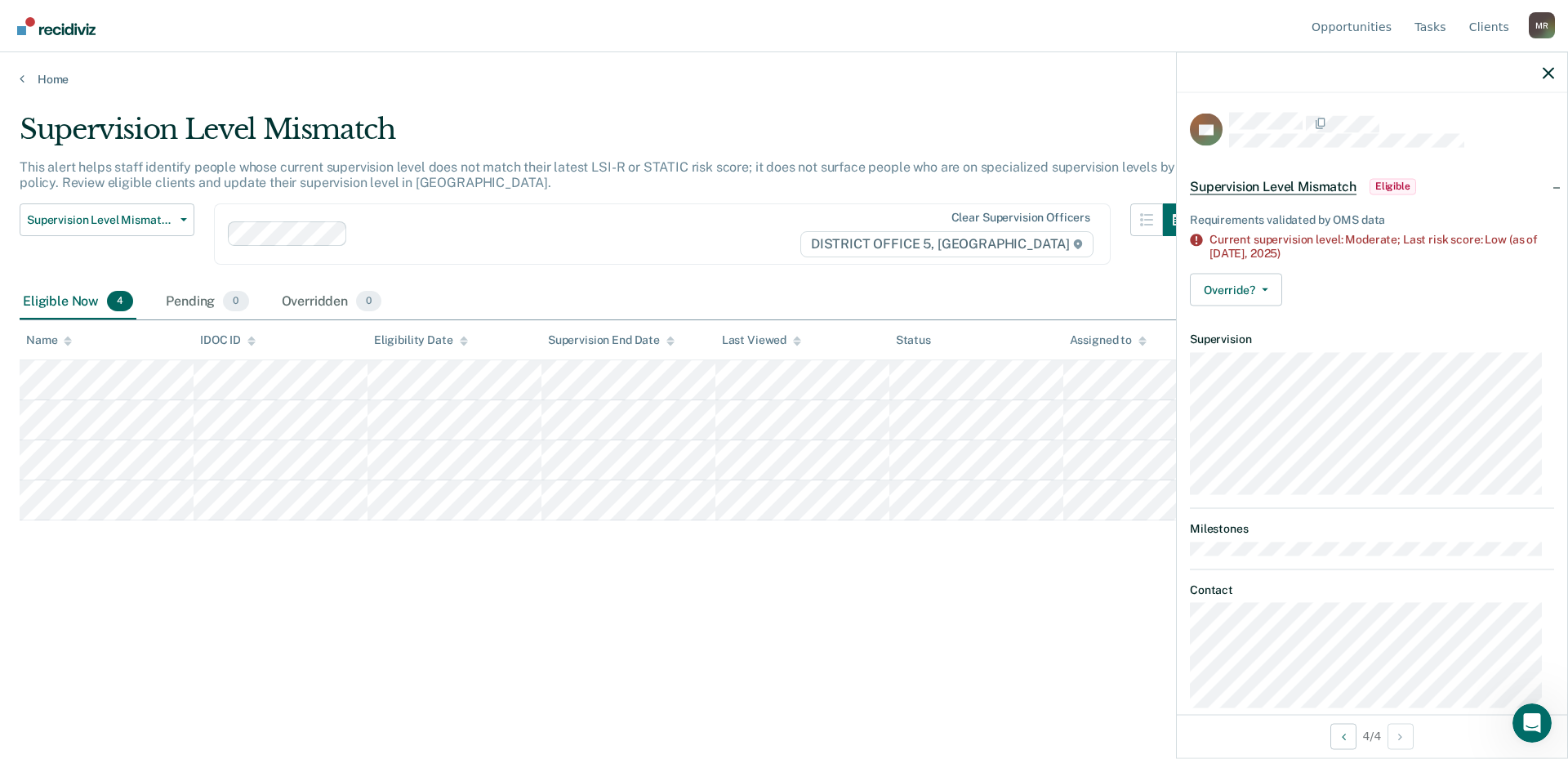
click at [356, 631] on div "Supervision Level Mismatch This alert helps staff identify people whose current…" at bounding box center [784, 374] width 1529 height 524
click at [19, 81] on div "Home" at bounding box center [784, 69] width 1568 height 34
click at [20, 76] on icon at bounding box center [23, 78] width 5 height 13
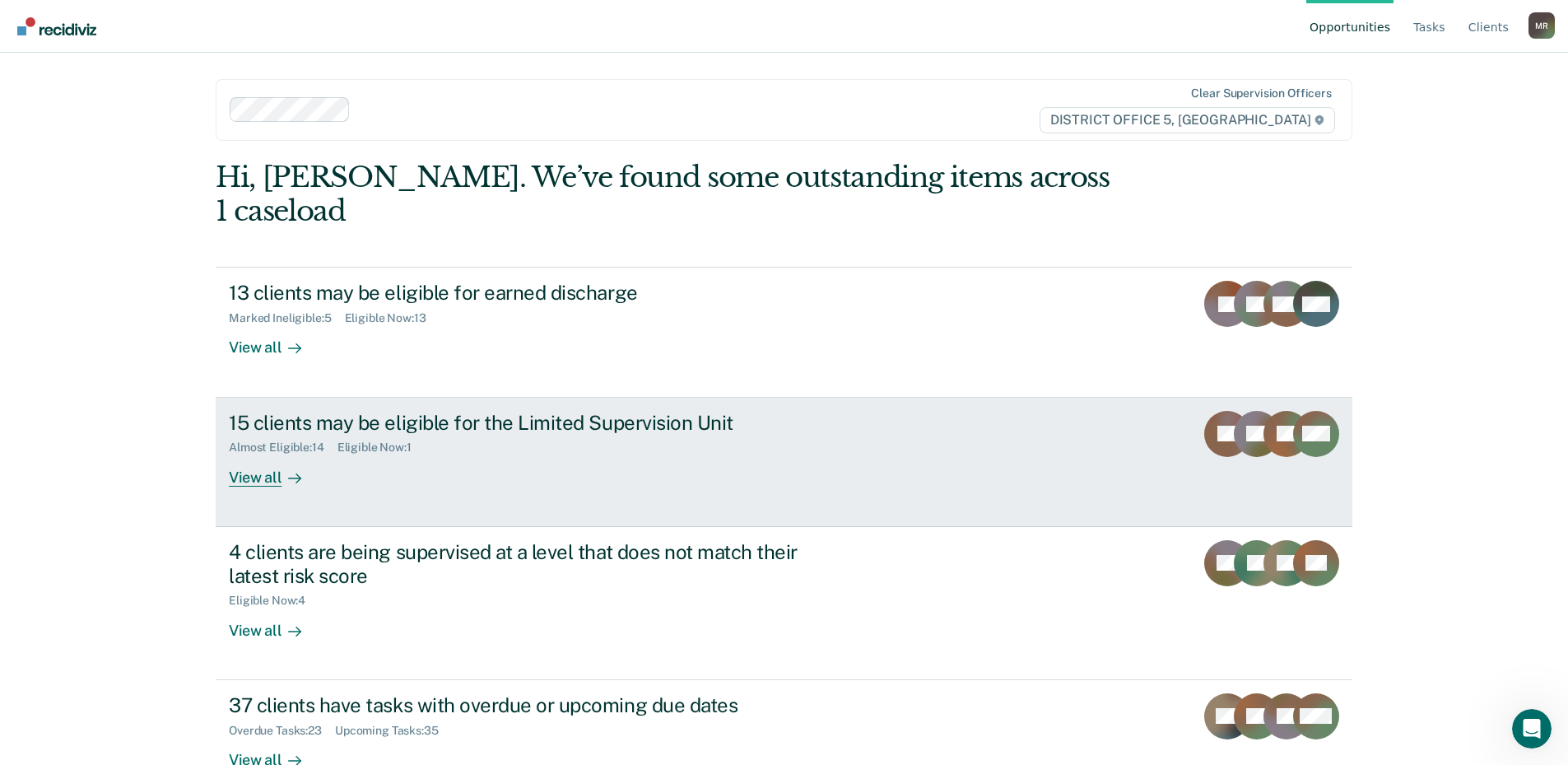
click at [282, 468] on div at bounding box center [292, 477] width 20 height 19
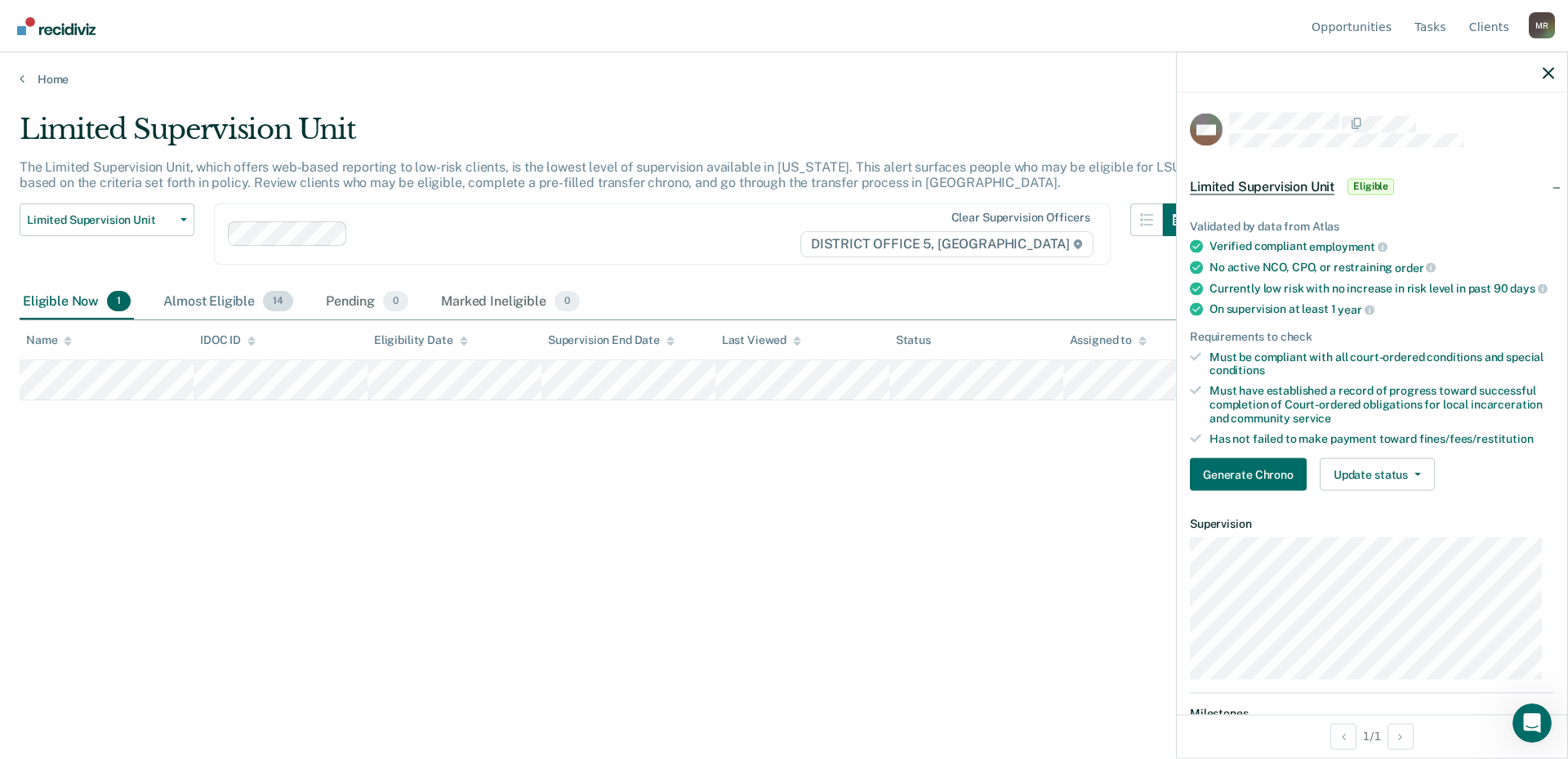
click at [235, 299] on div "Almost Eligible 14" at bounding box center [228, 302] width 137 height 36
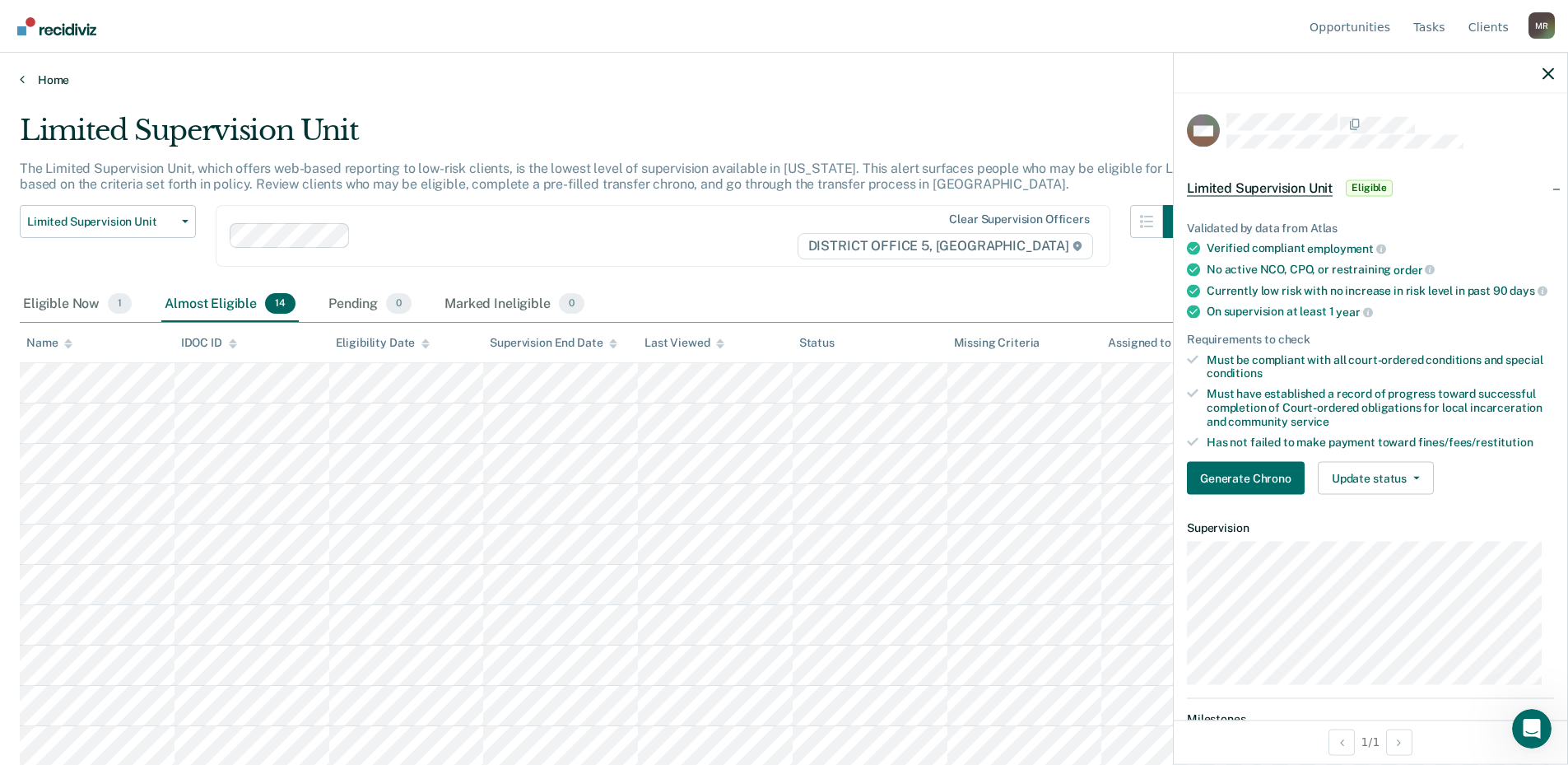
click at [24, 84] on link "Home" at bounding box center [784, 80] width 1529 height 15
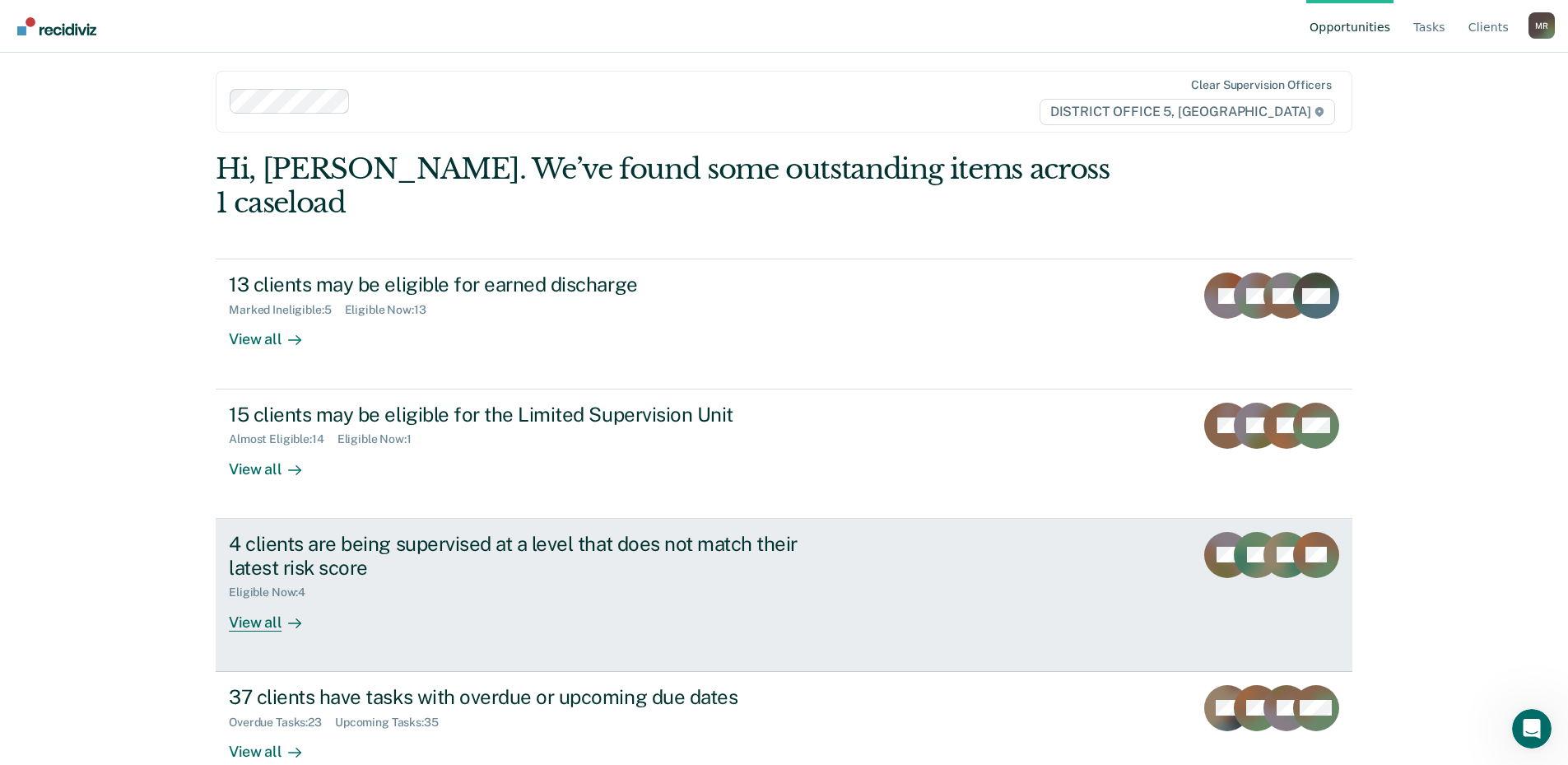
scroll to position [11, 0]
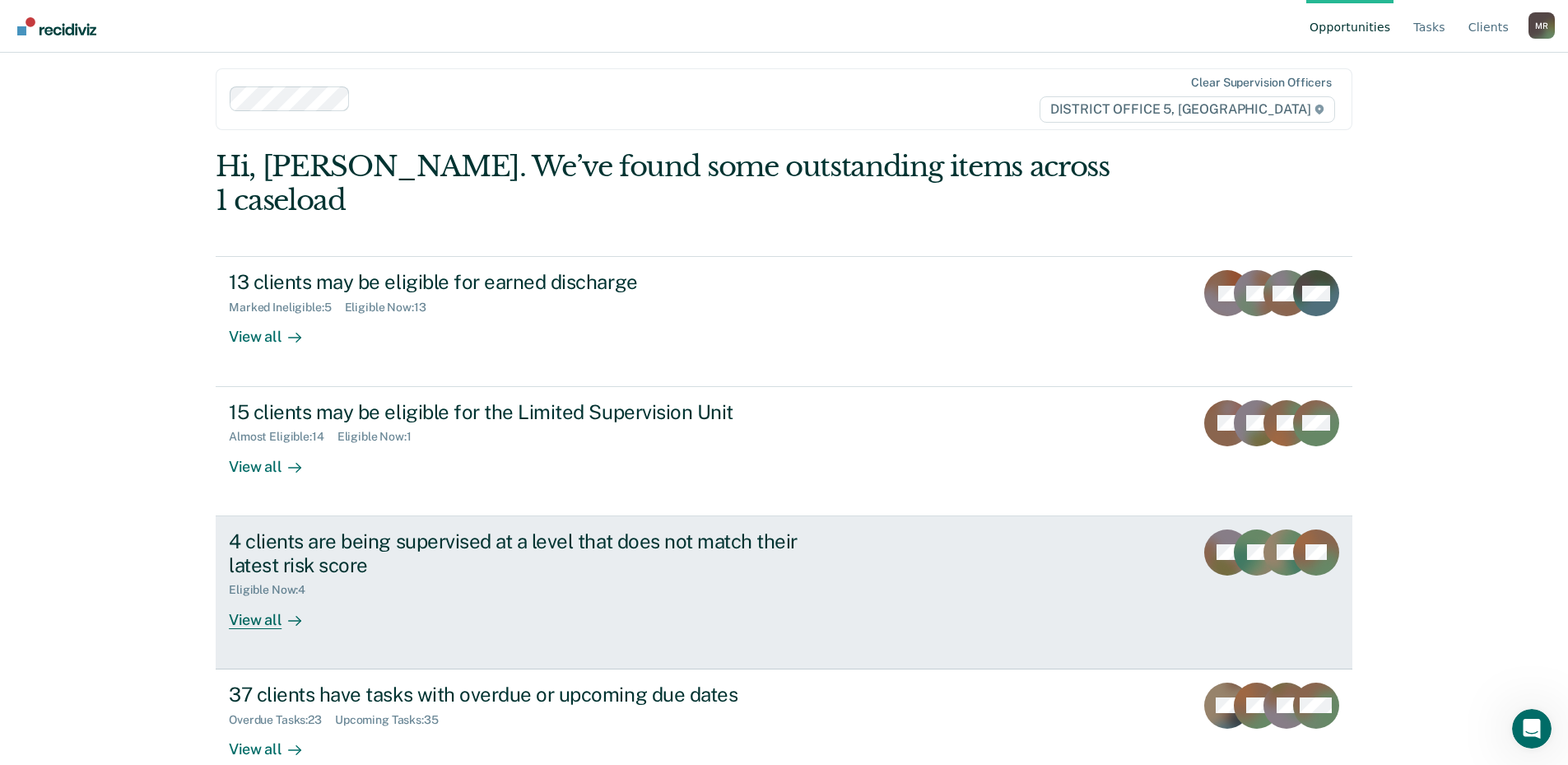
click at [262, 594] on link "4 clients are being supervised at a level that does not match their latest risk…" at bounding box center [784, 593] width 1137 height 153
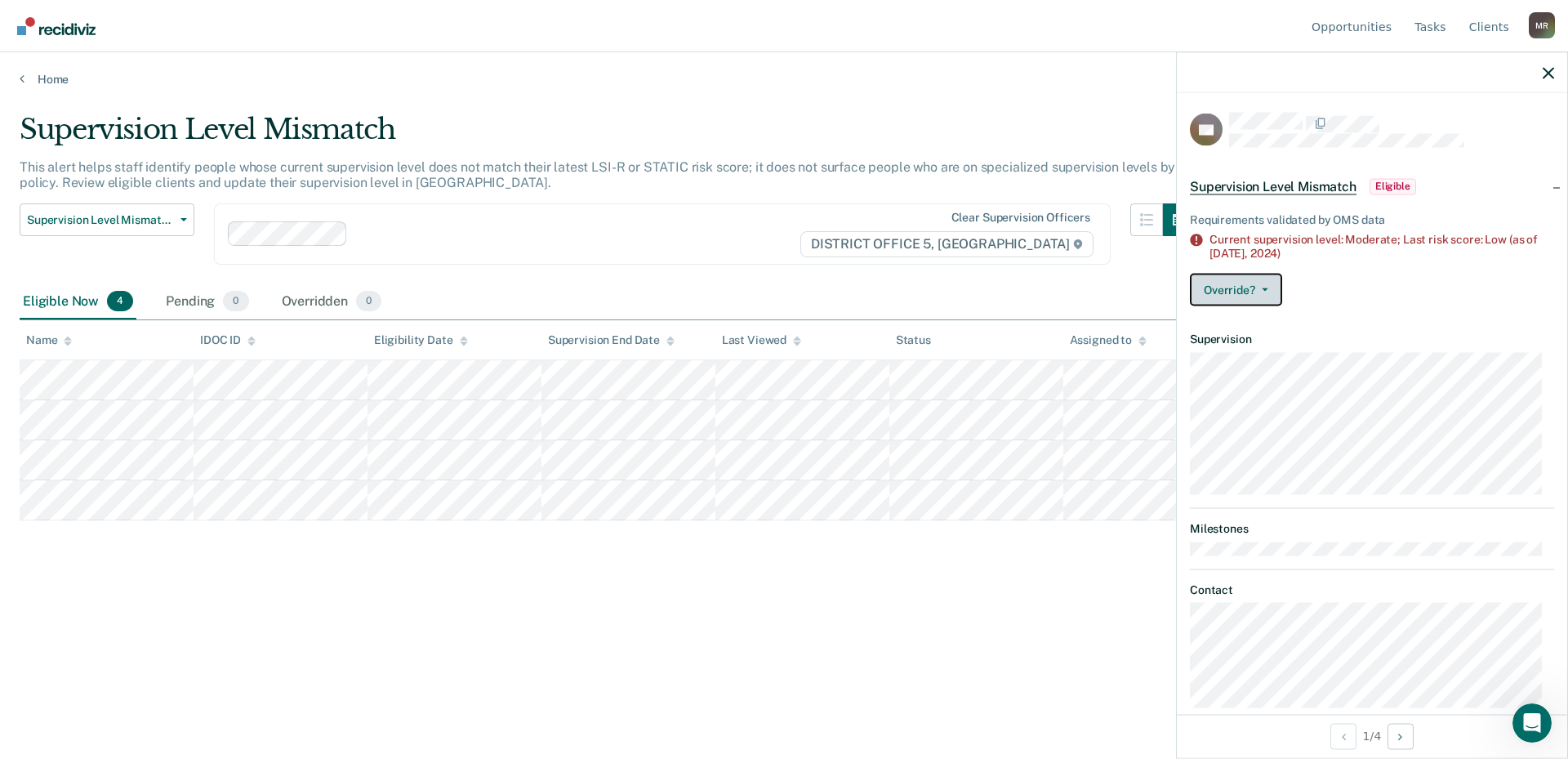
click at [881, 292] on button "Override?" at bounding box center [1236, 289] width 93 height 33
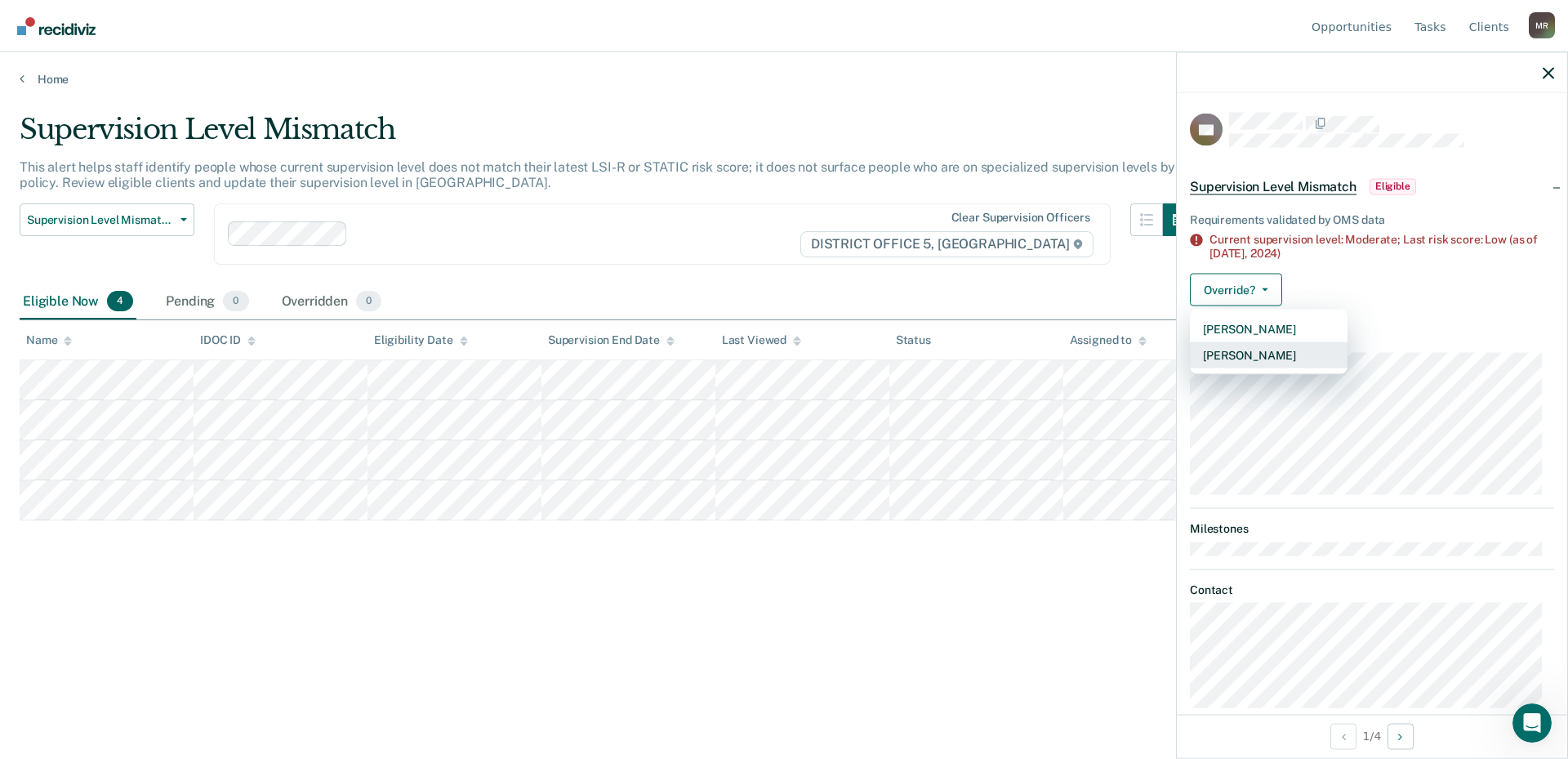
click at [881, 355] on button "[PERSON_NAME]" at bounding box center [1269, 354] width 158 height 26
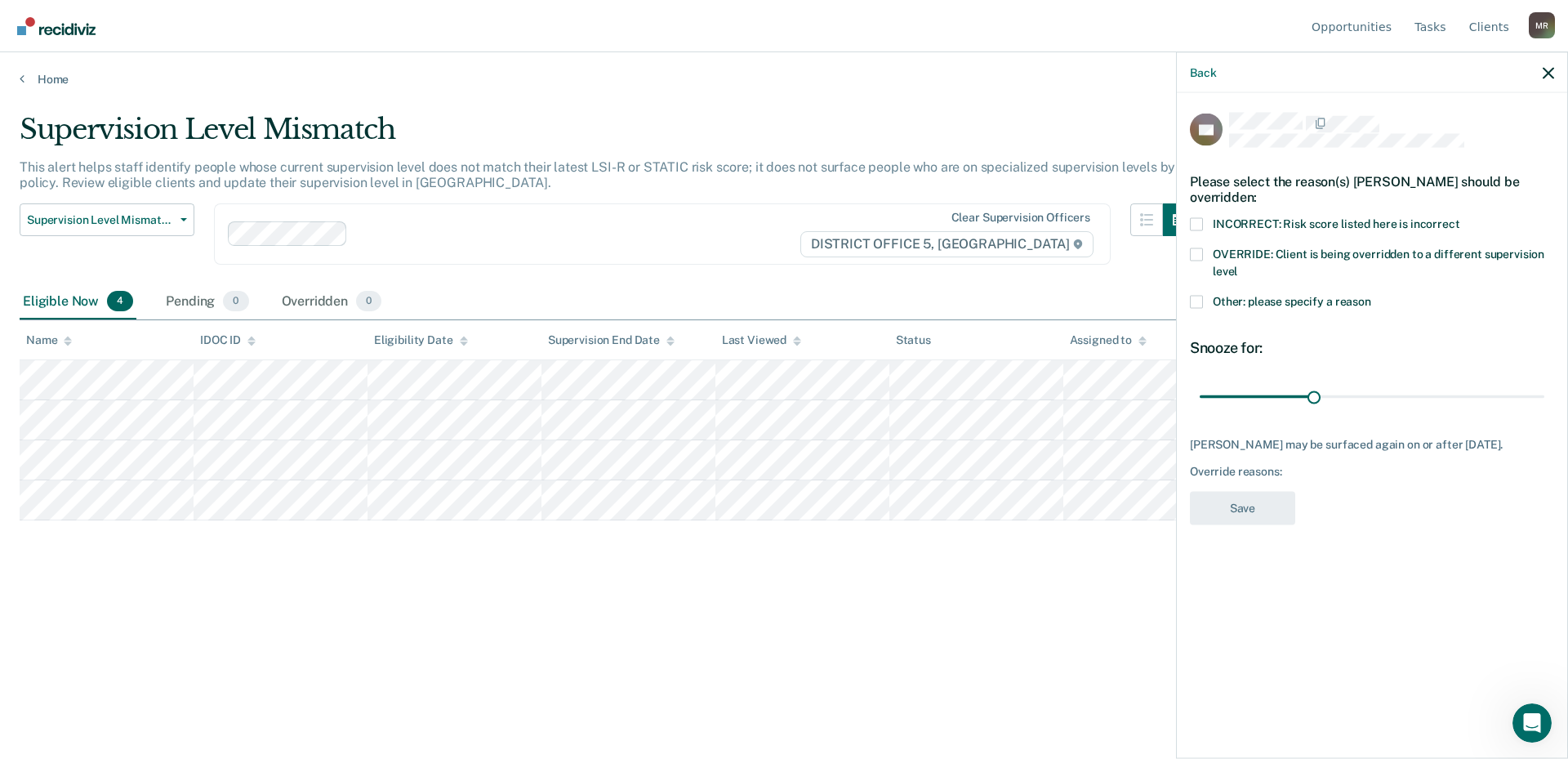
click at [881, 295] on span at bounding box center [1197, 302] width 13 height 13
click at [881, 295] on input "Other: please specify a reason" at bounding box center [1371, 295] width 0 height 0
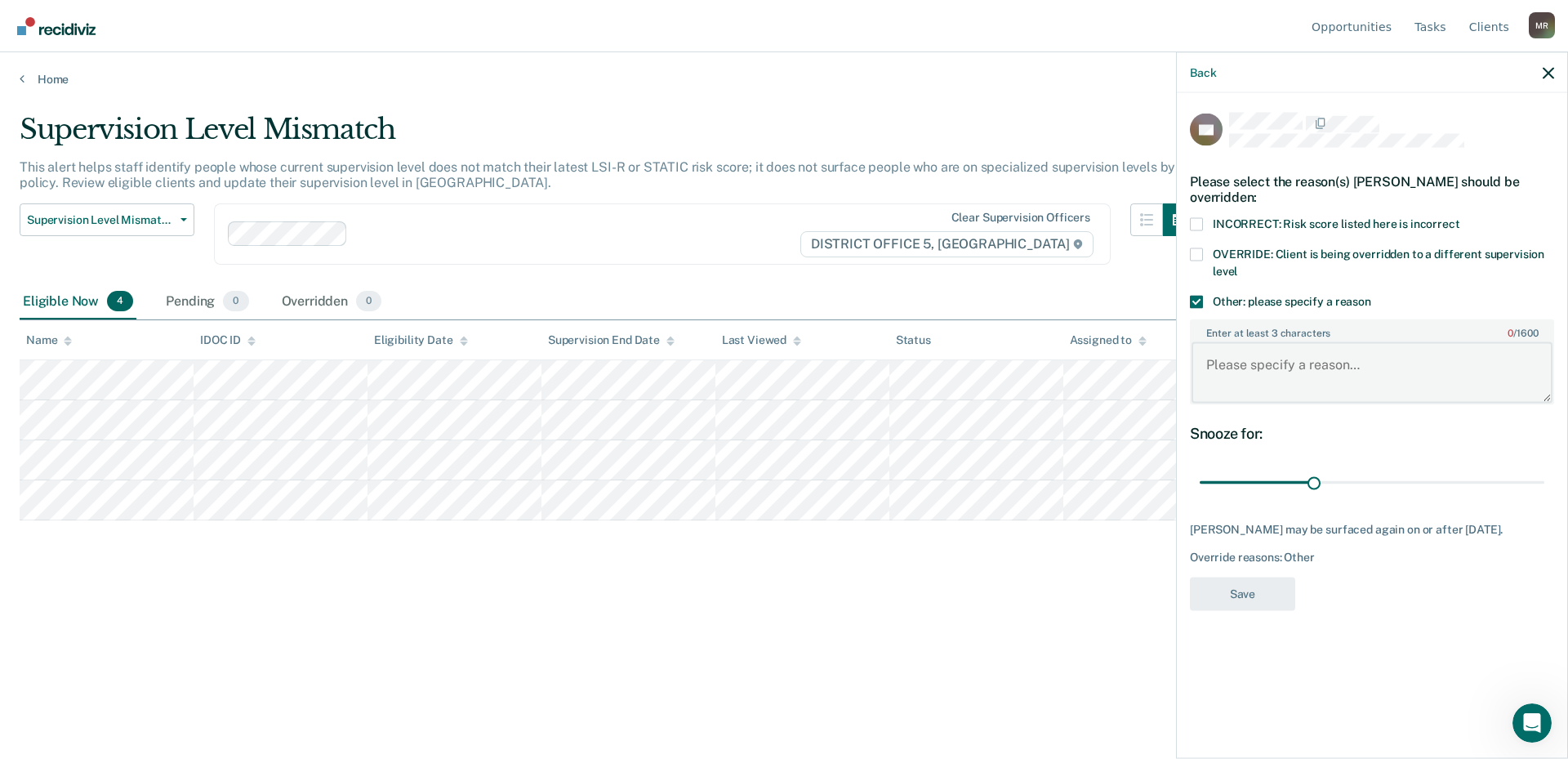
click at [881, 360] on textarea "Enter at least 3 characters 0 / 1600" at bounding box center [1371, 373] width 361 height 61
type textarea "Client needs updated LSI"
click at [881, 585] on button "Save" at bounding box center [1243, 594] width 105 height 33
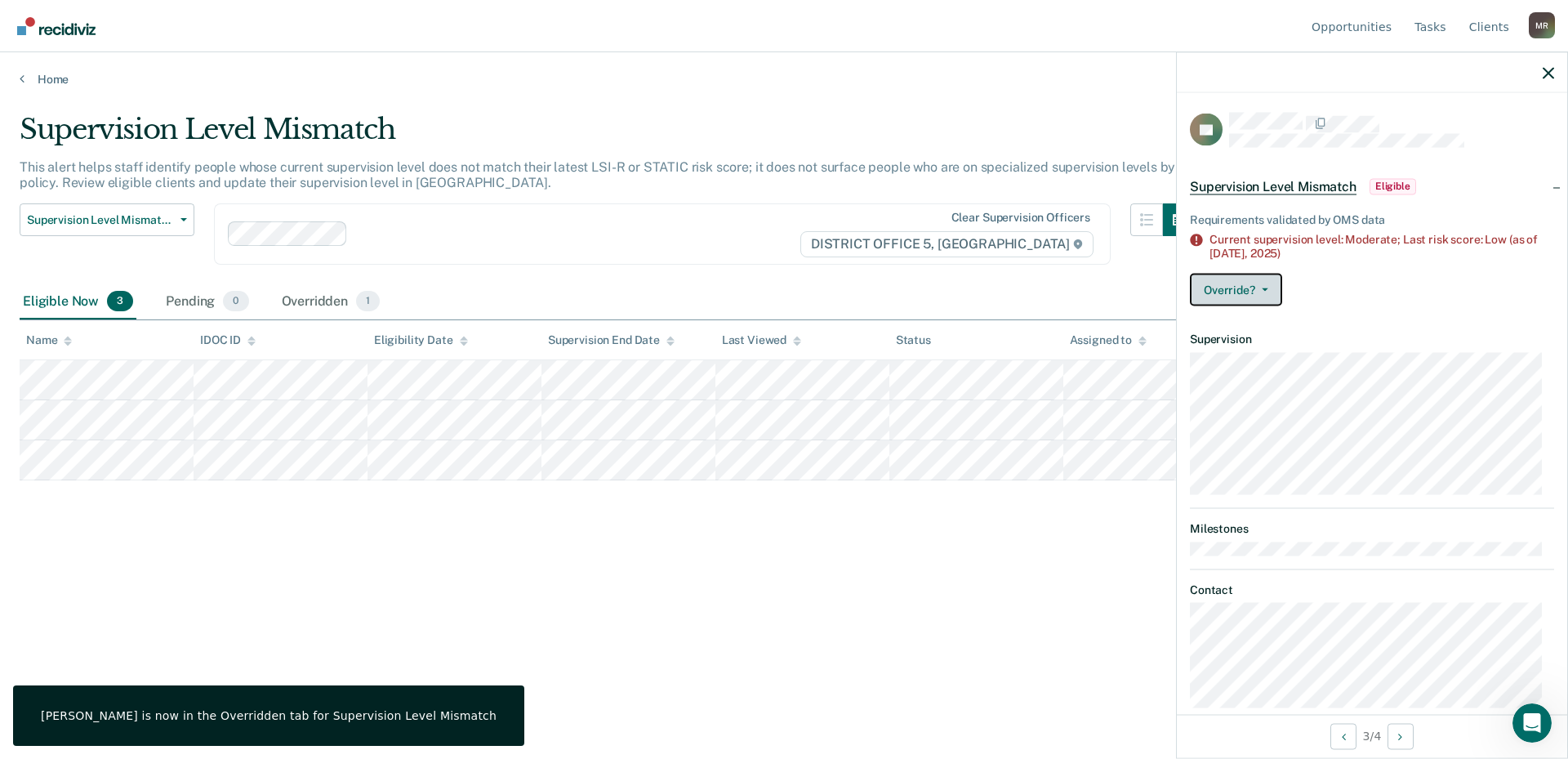
click at [881, 295] on button "Override?" at bounding box center [1236, 289] width 93 height 33
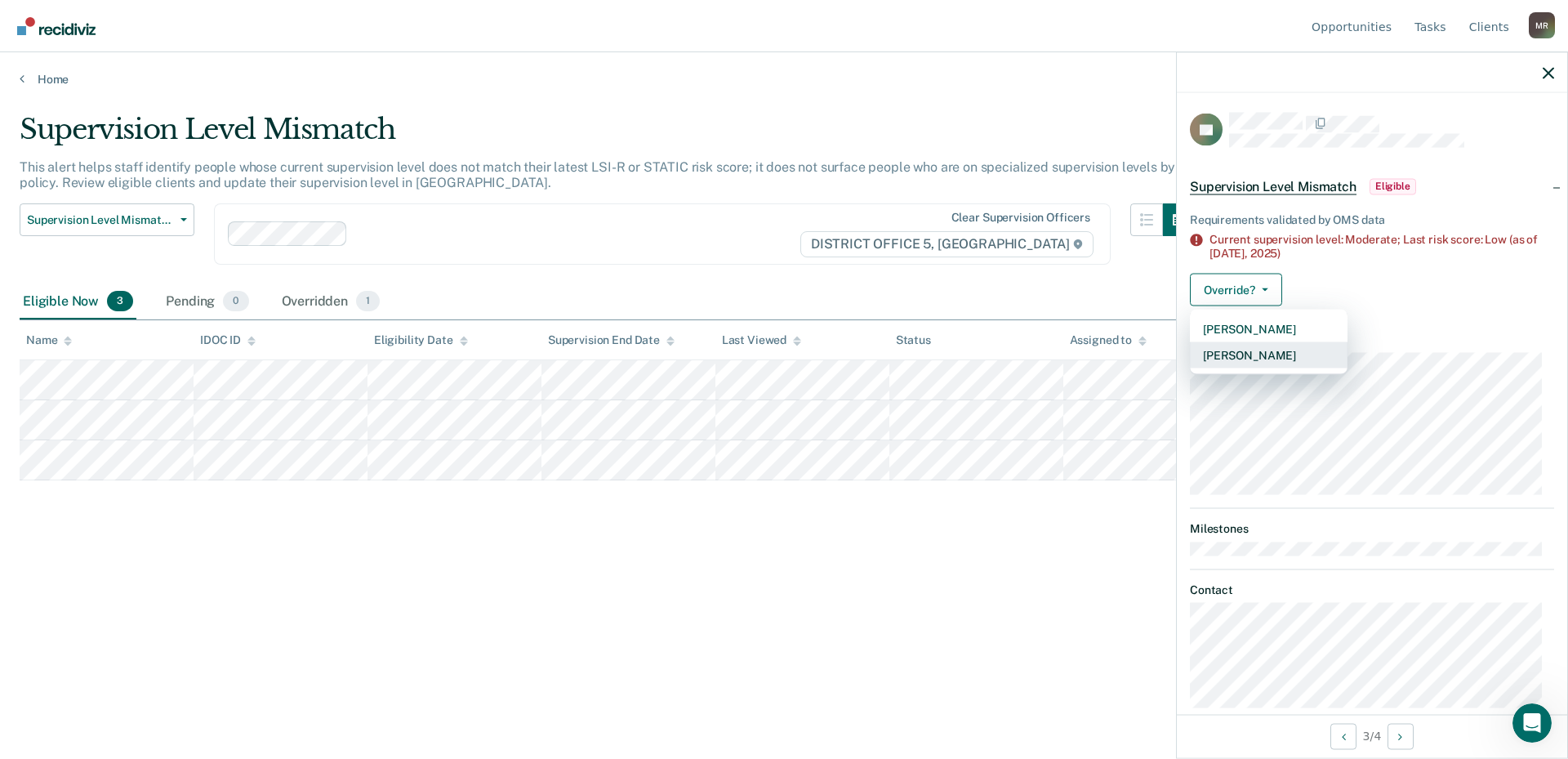
click at [881, 351] on button "[PERSON_NAME]" at bounding box center [1269, 354] width 158 height 26
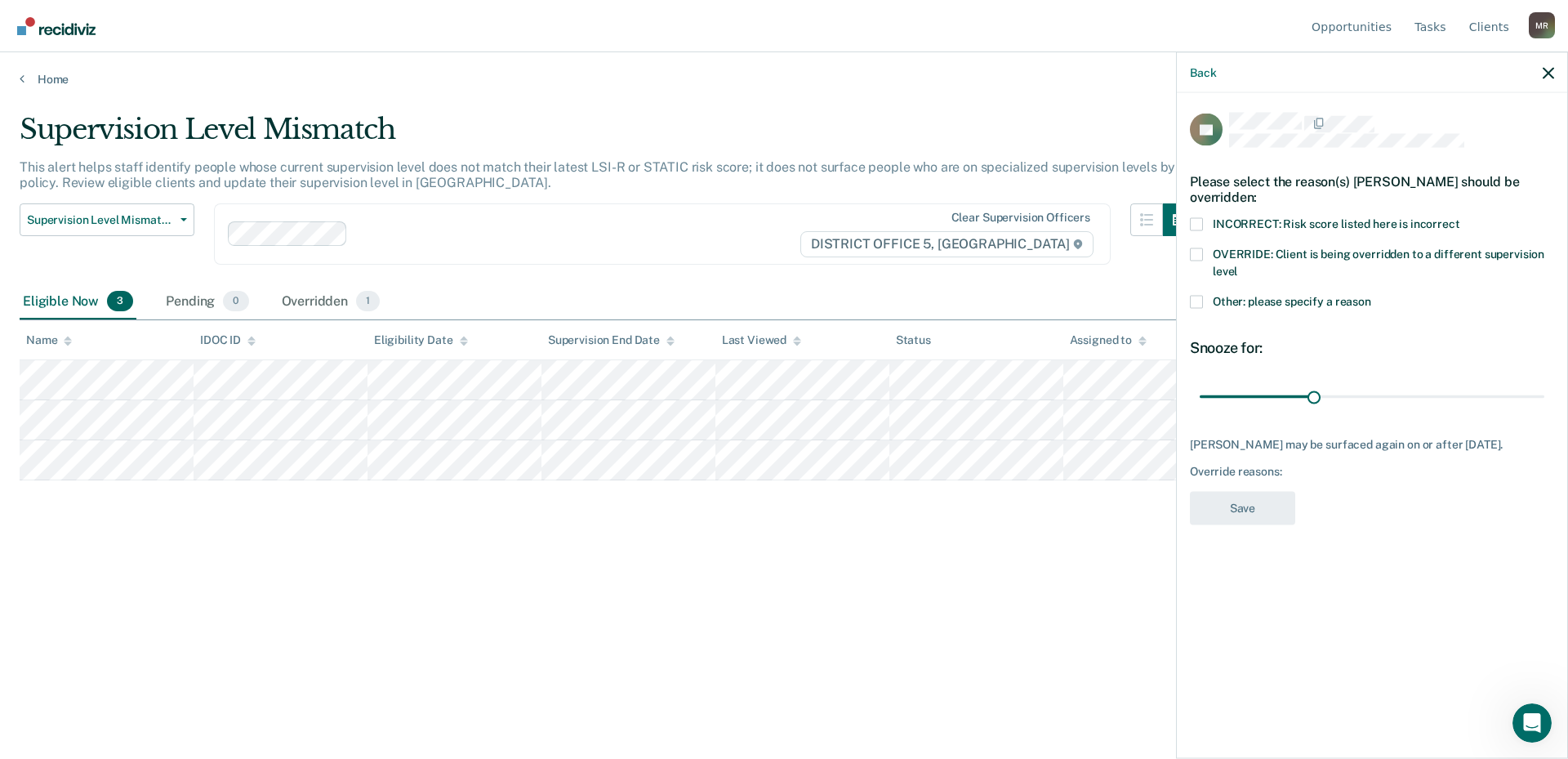
click at [881, 295] on span at bounding box center [1197, 302] width 13 height 13
click at [881, 295] on input "Other: please specify a reason" at bounding box center [1371, 295] width 0 height 0
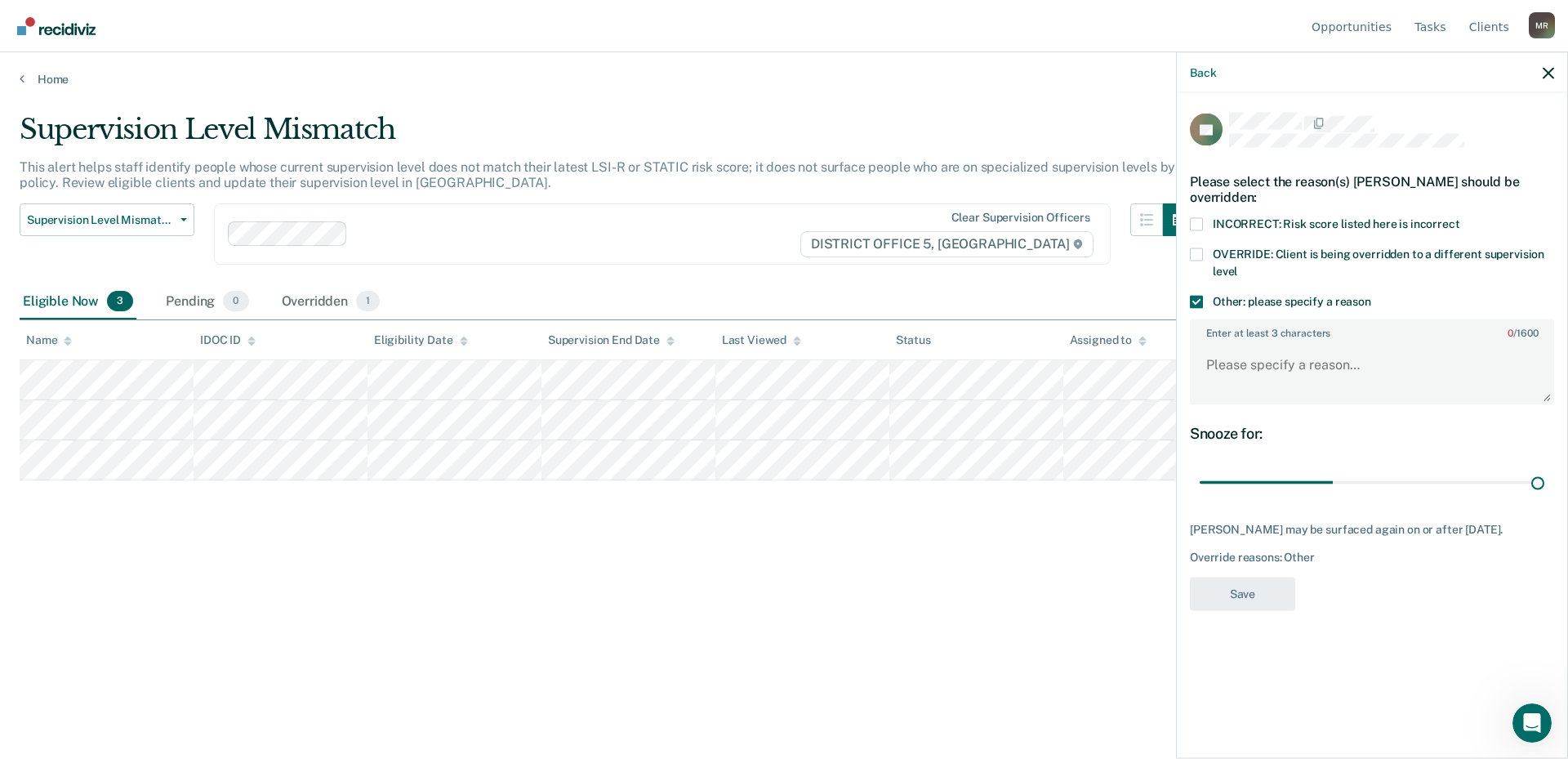
drag, startPoint x: 1316, startPoint y: 471, endPoint x: 1567, endPoint y: 478, distance: 251.1
type input "90"
click at [881, 482] on input "range" at bounding box center [1371, 482] width 344 height 28
click at [881, 350] on textarea "Enter at least 3 characters 0 / 1600" at bounding box center [1371, 373] width 361 height 61
type textarea "Fixed"
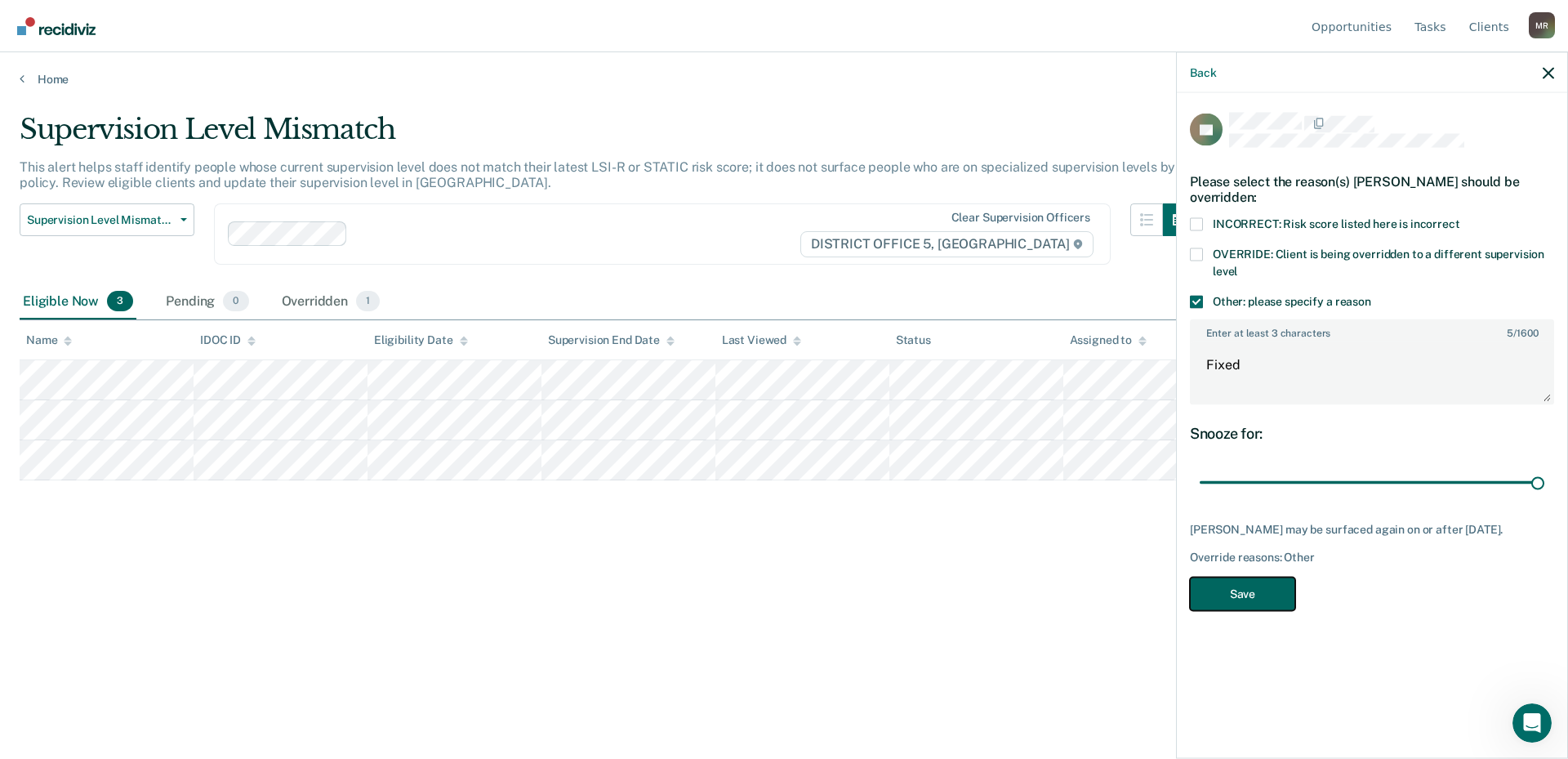
click at [881, 579] on button "Save" at bounding box center [1243, 594] width 105 height 33
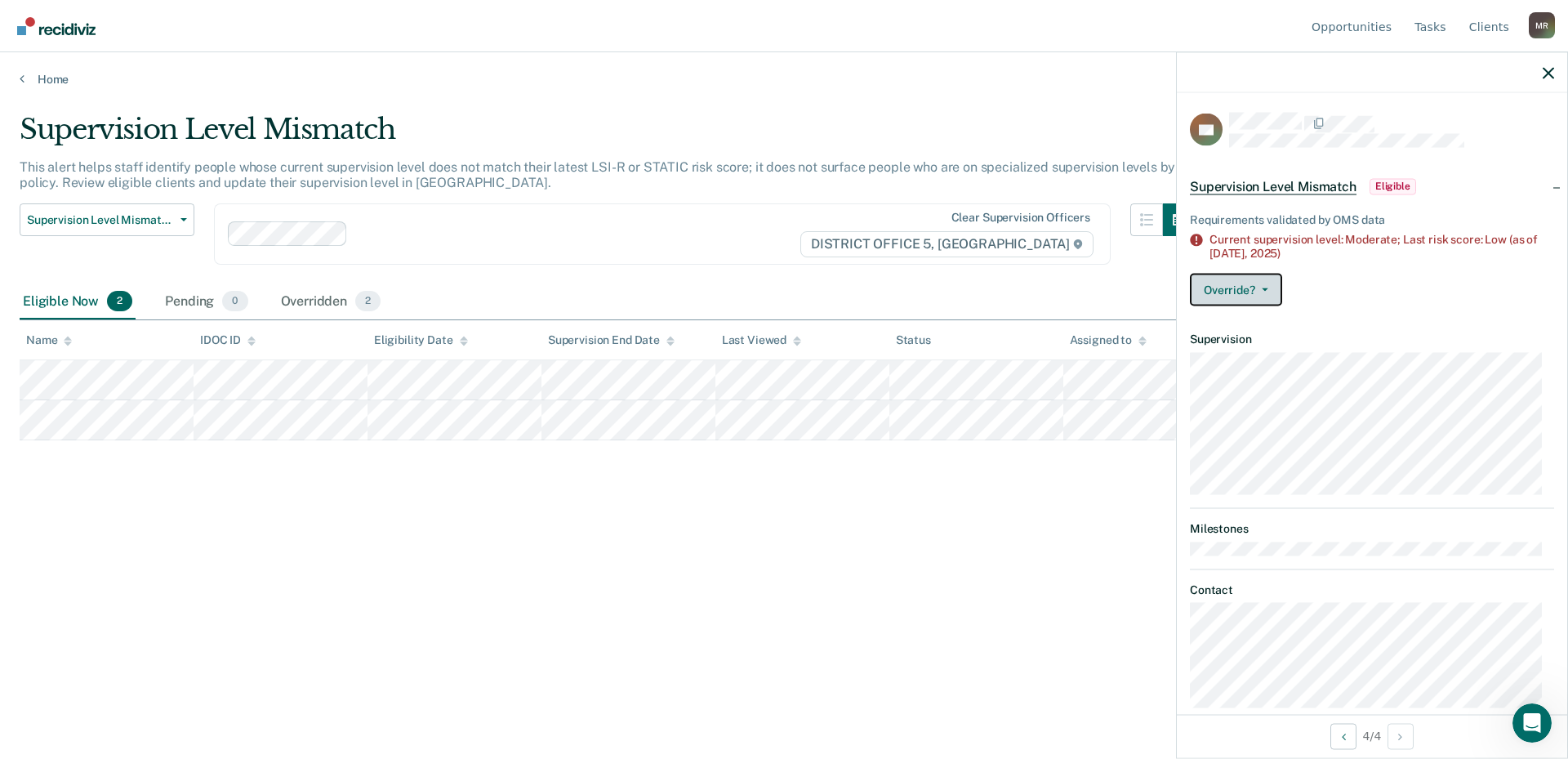
click at [881, 288] on icon "button" at bounding box center [1265, 289] width 7 height 3
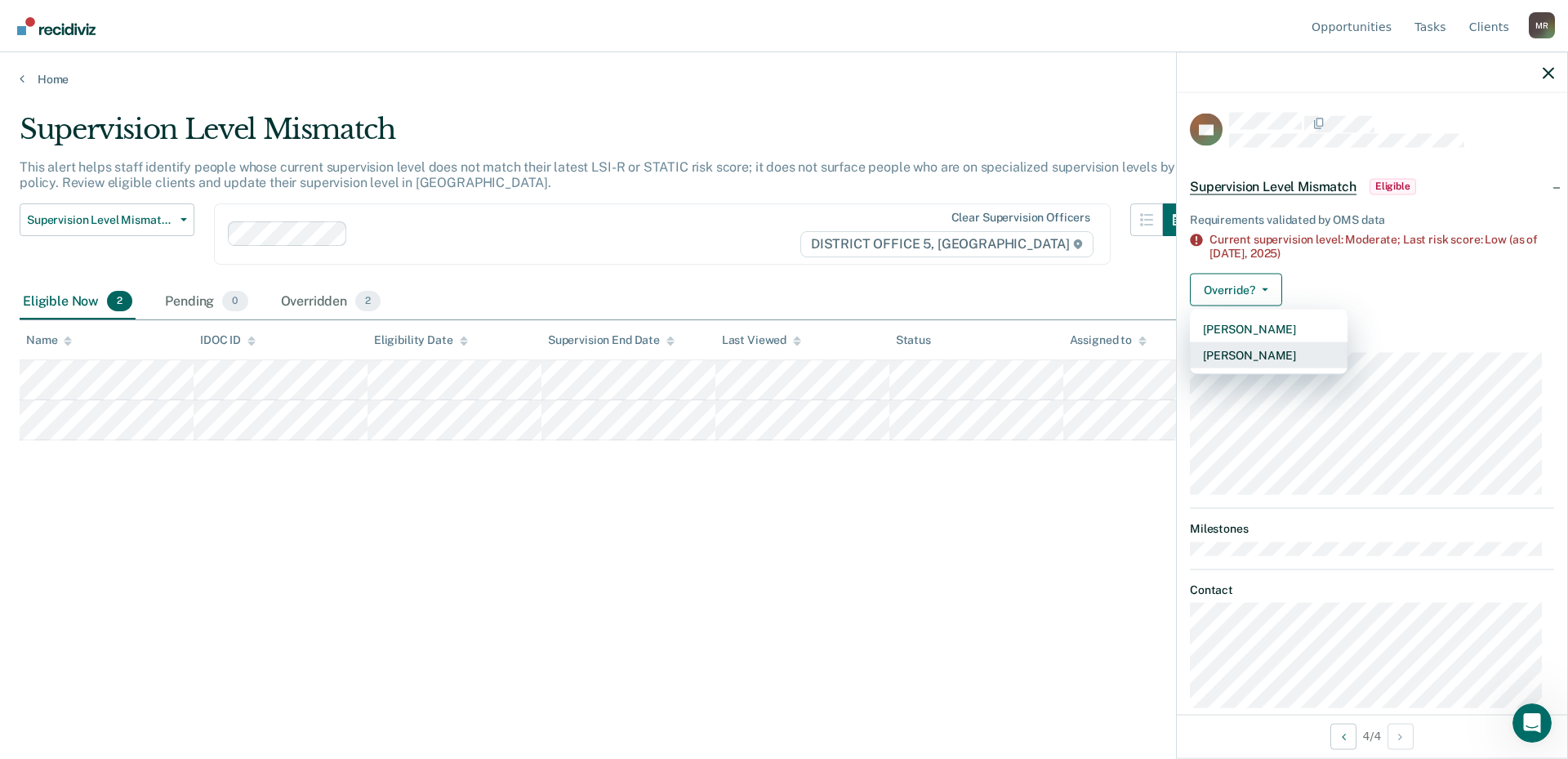
click at [881, 352] on button "[PERSON_NAME]" at bounding box center [1269, 354] width 158 height 26
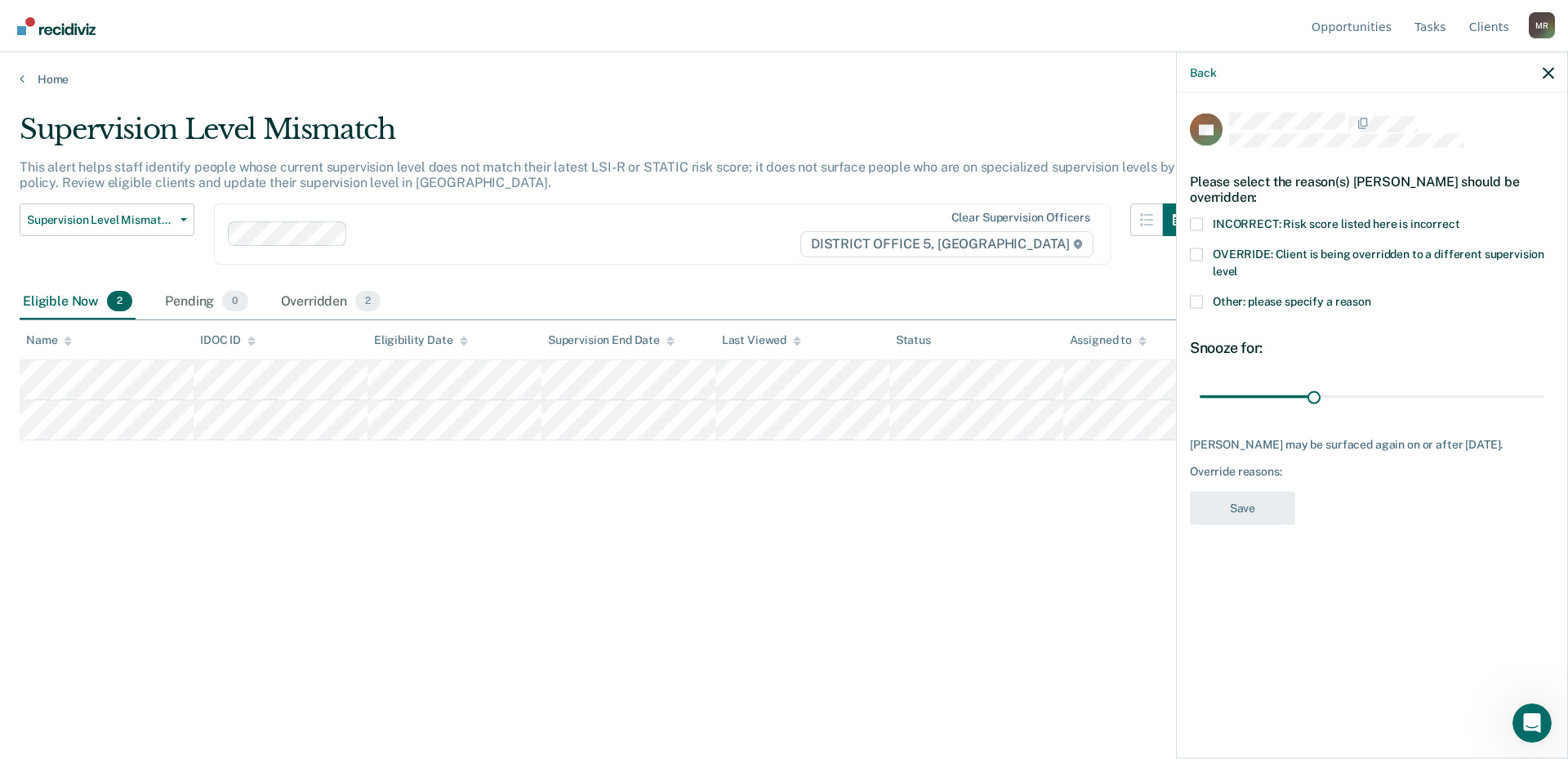
click at [881, 299] on span at bounding box center [1197, 302] width 13 height 13
click at [881, 295] on input "Other: please specify a reason" at bounding box center [1371, 295] width 0 height 0
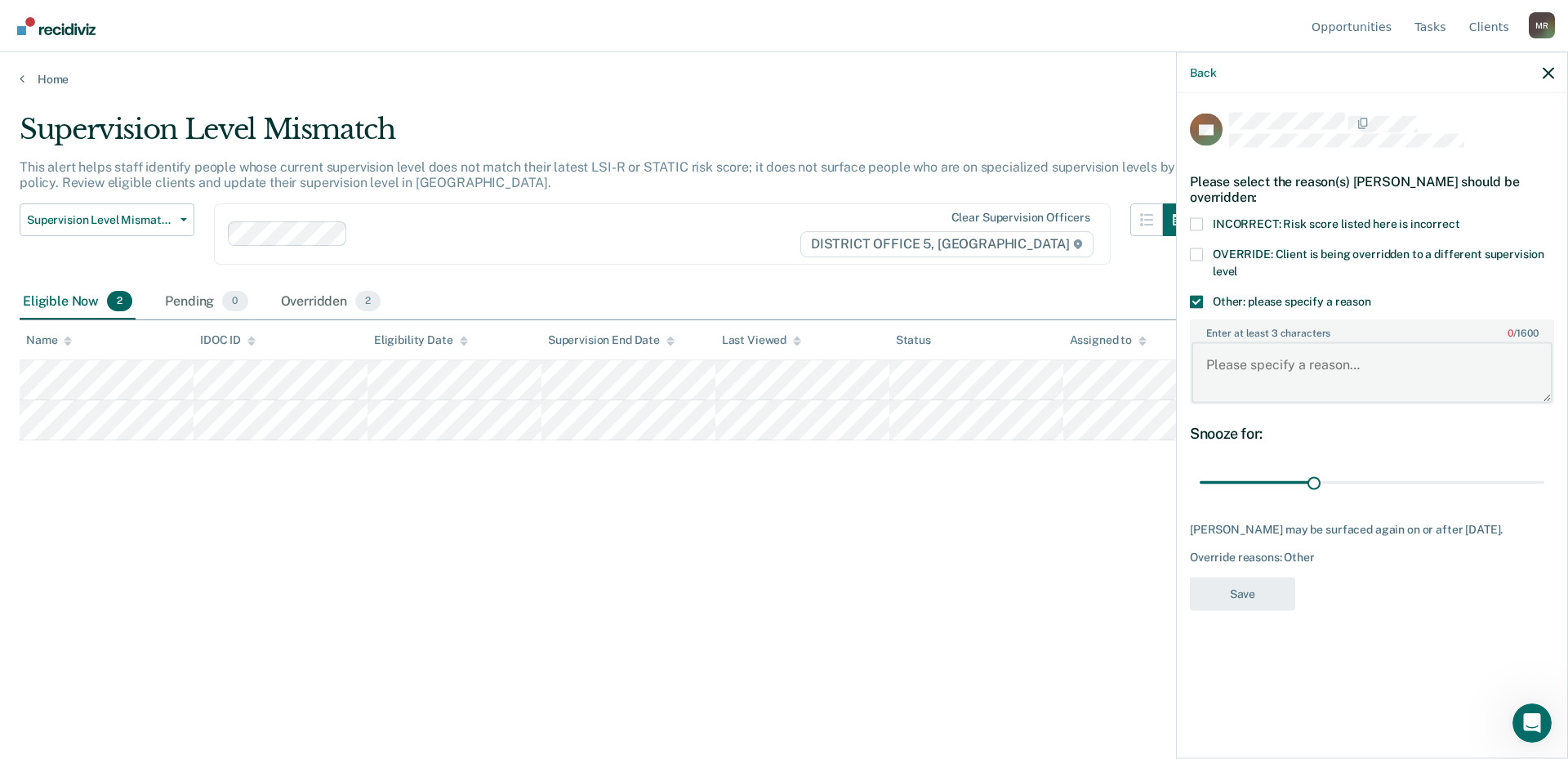
click at [881, 352] on textarea "Enter at least 3 characters 0 / 1600" at bounding box center [1371, 373] width 361 height 61
type textarea "Fixed"
click at [881, 611] on button "Save" at bounding box center [1243, 594] width 105 height 33
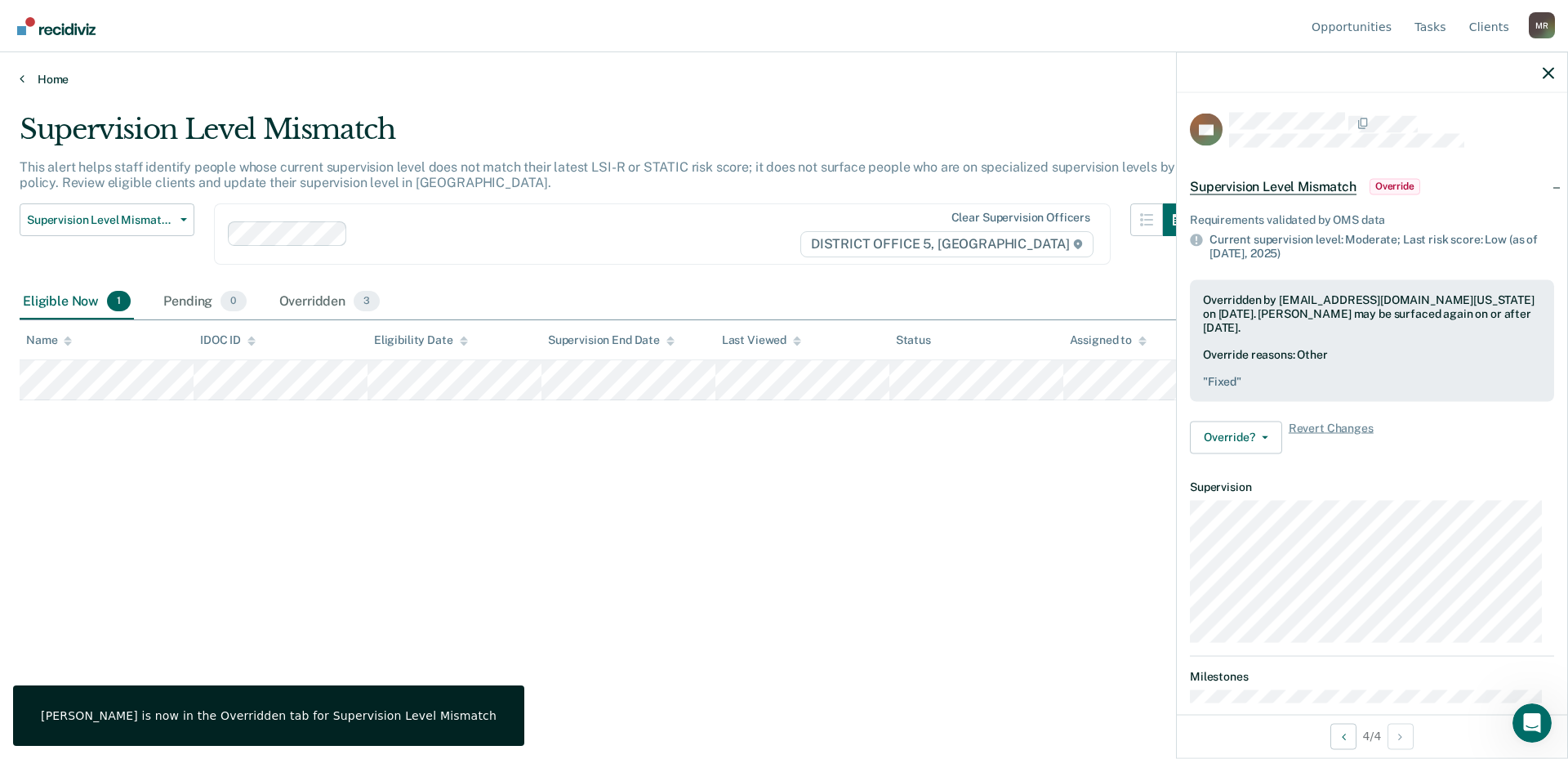
click at [20, 81] on icon at bounding box center [23, 78] width 5 height 13
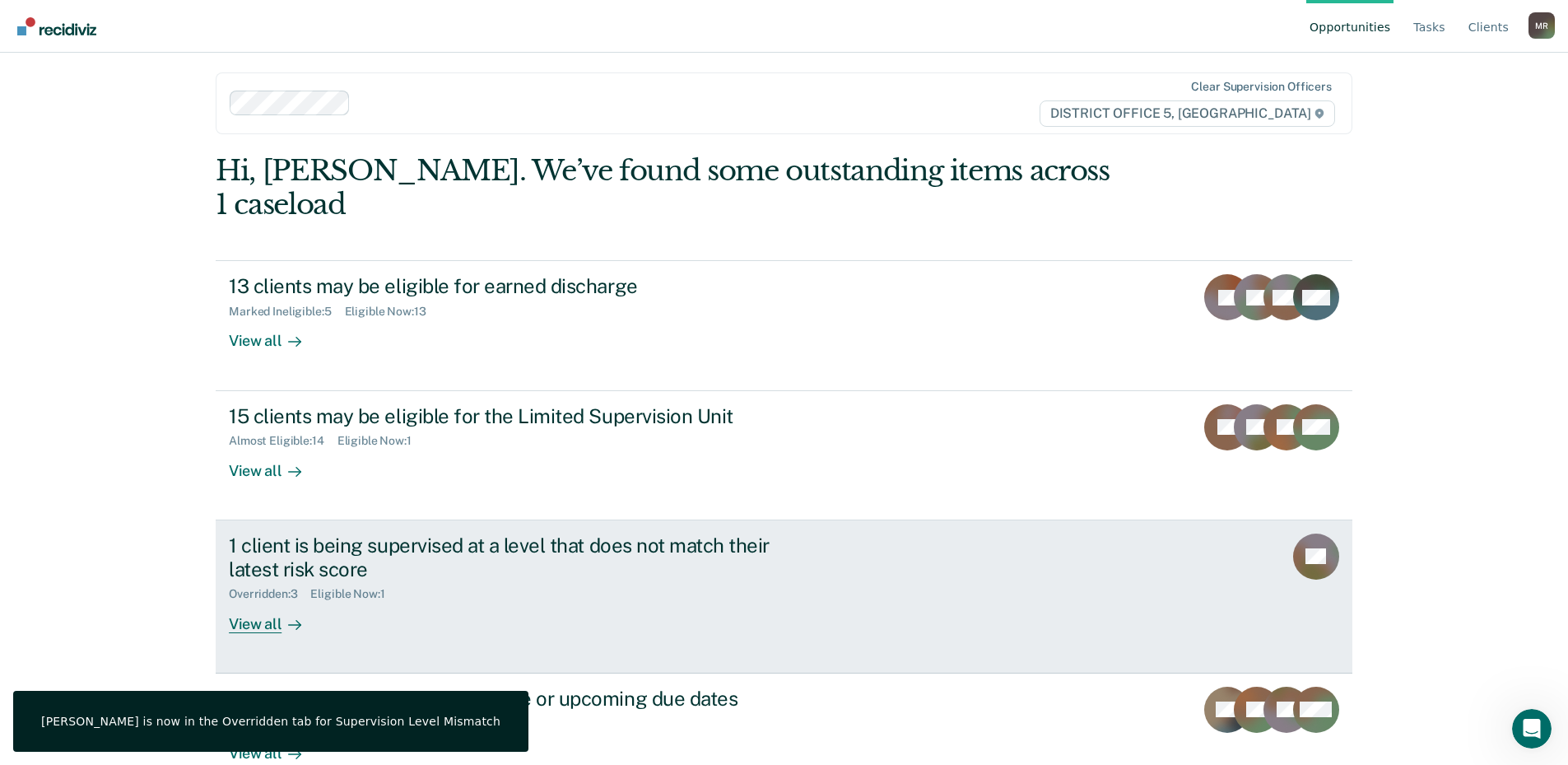
scroll to position [11, 0]
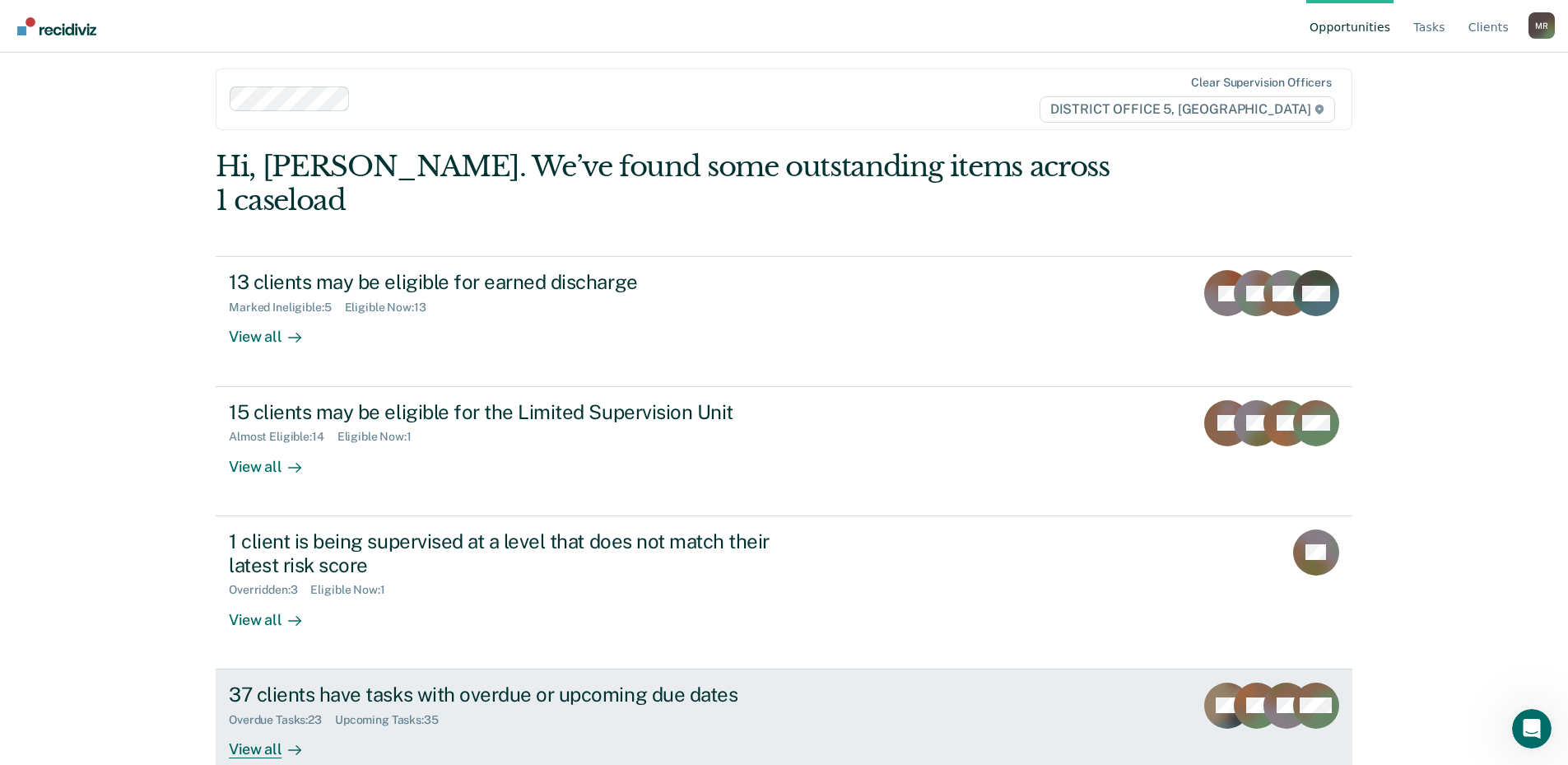
click at [272, 726] on div "View all" at bounding box center [275, 742] width 92 height 32
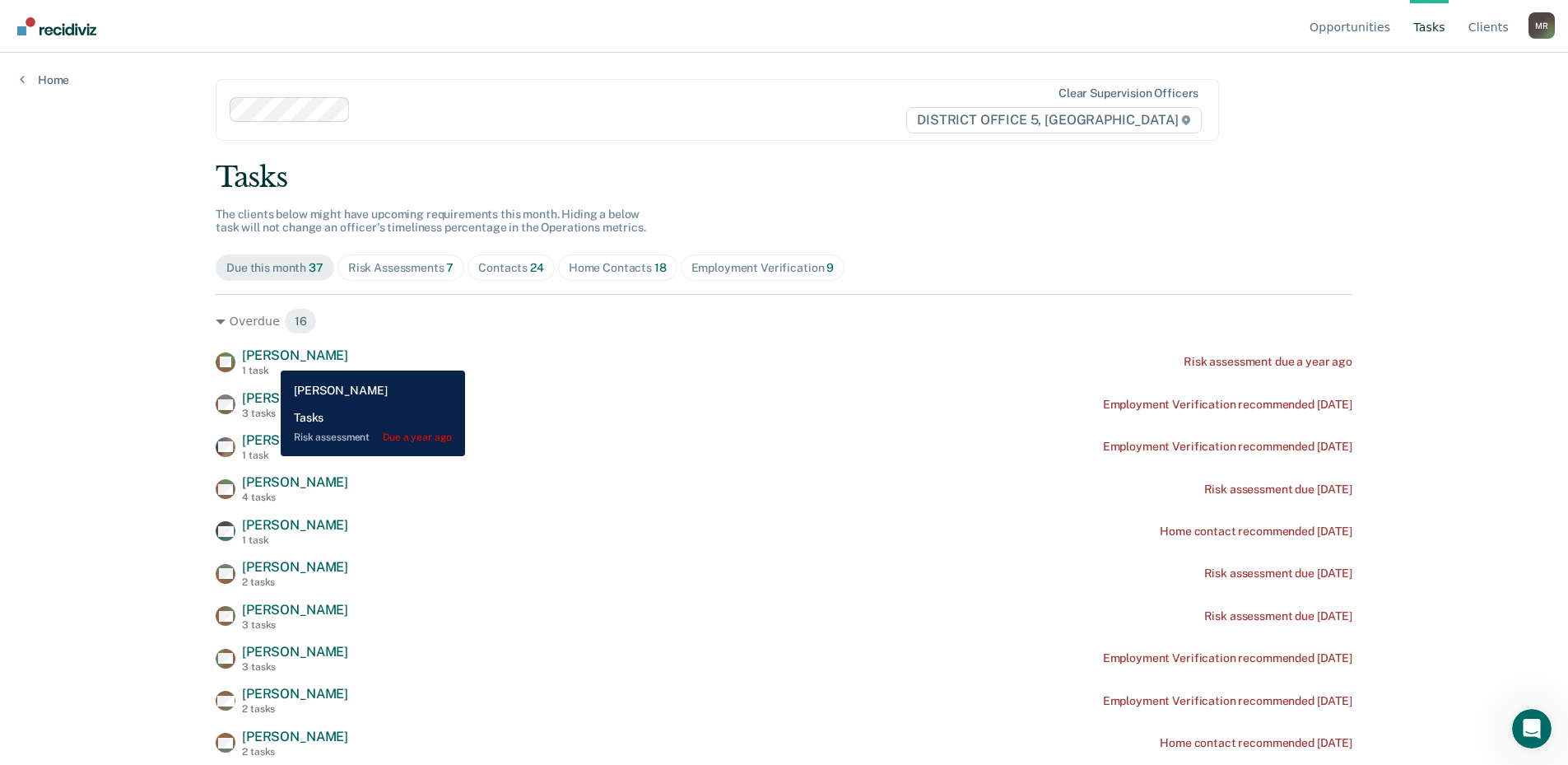
click at [268, 358] on span "[PERSON_NAME]" at bounding box center [295, 355] width 106 height 16
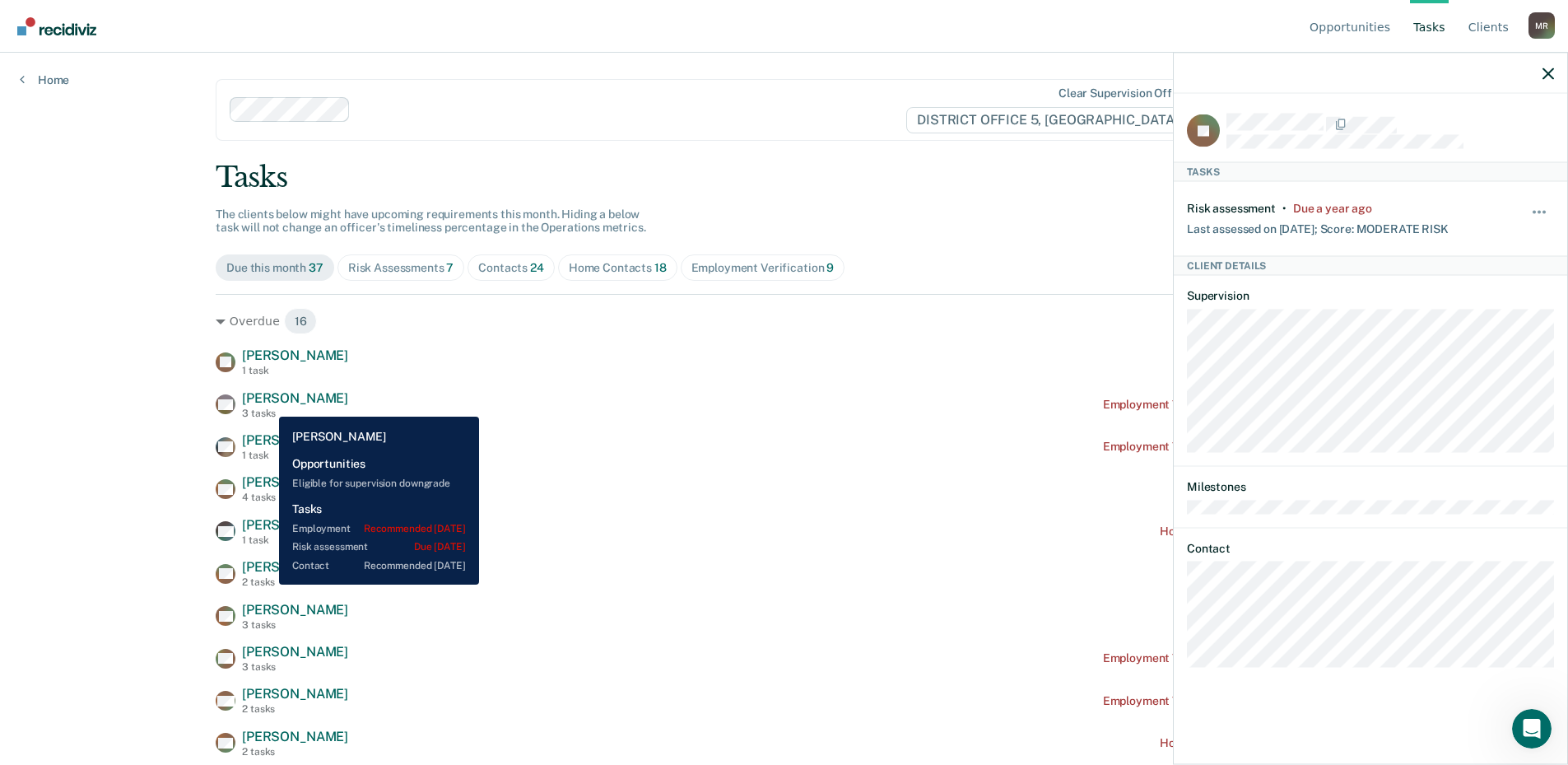
click at [266, 404] on span "[PERSON_NAME]" at bounding box center [295, 398] width 106 height 16
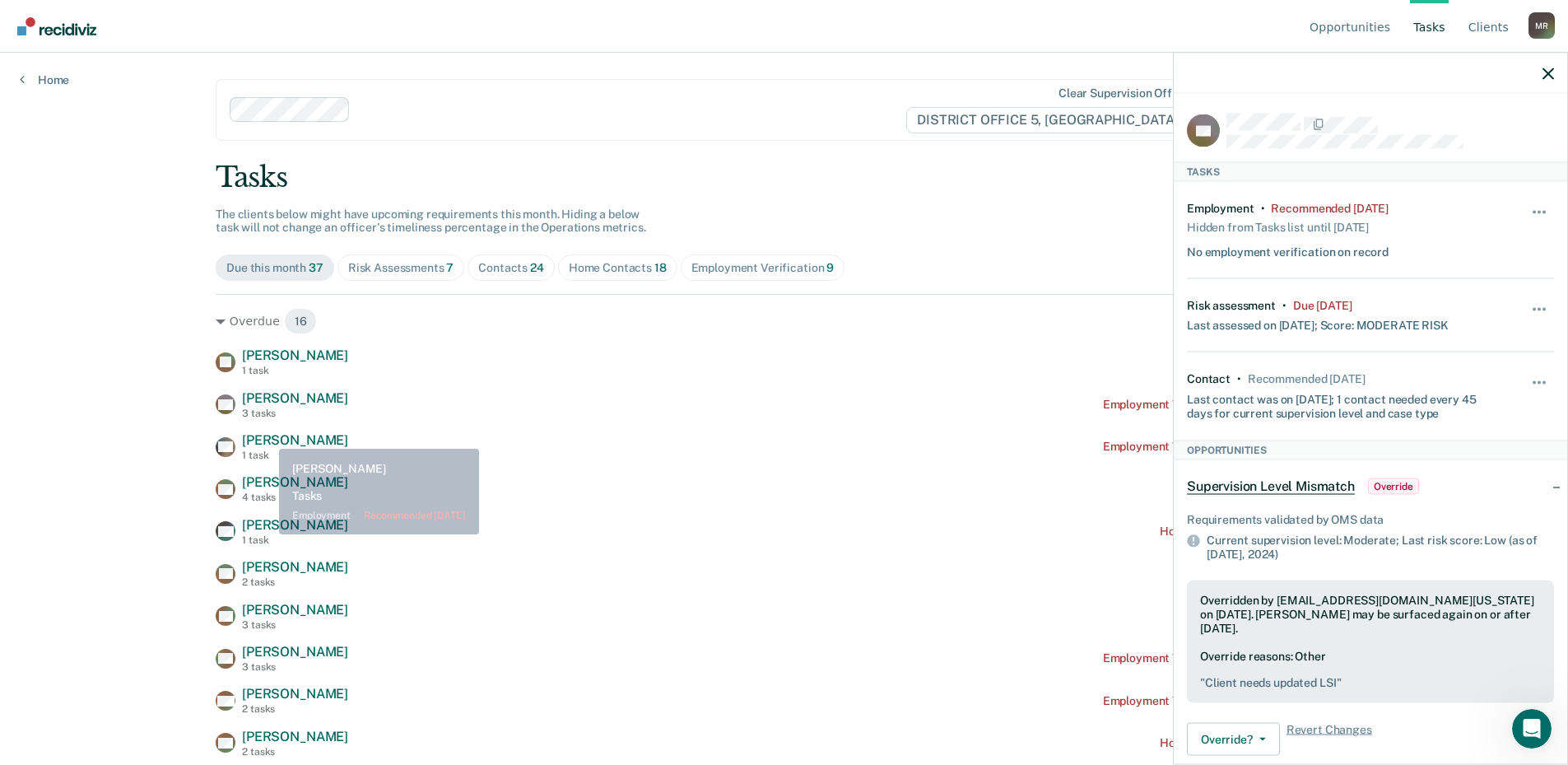
click at [266, 437] on span "[PERSON_NAME]" at bounding box center [295, 440] width 106 height 16
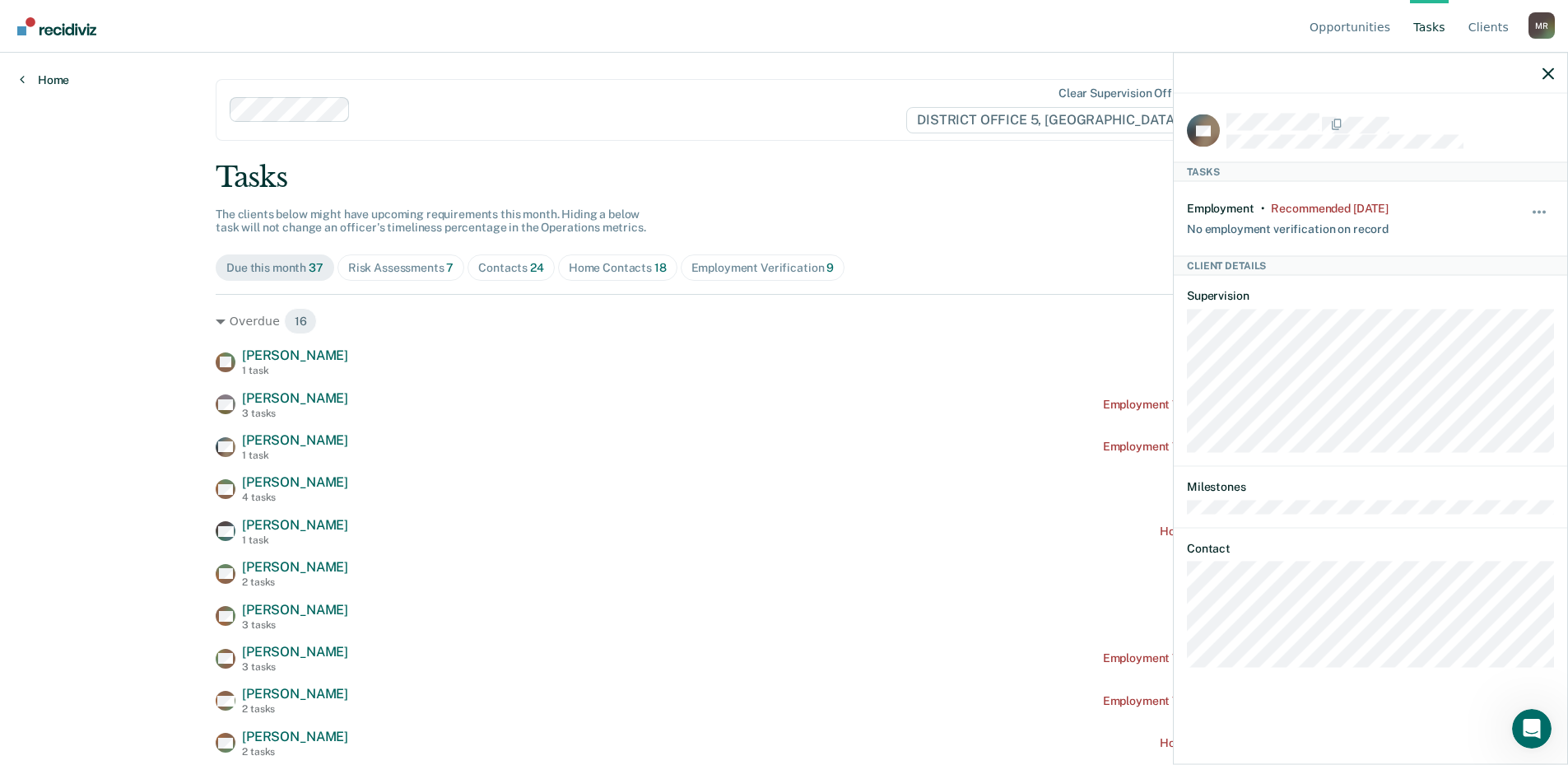
click at [21, 80] on icon at bounding box center [23, 79] width 5 height 13
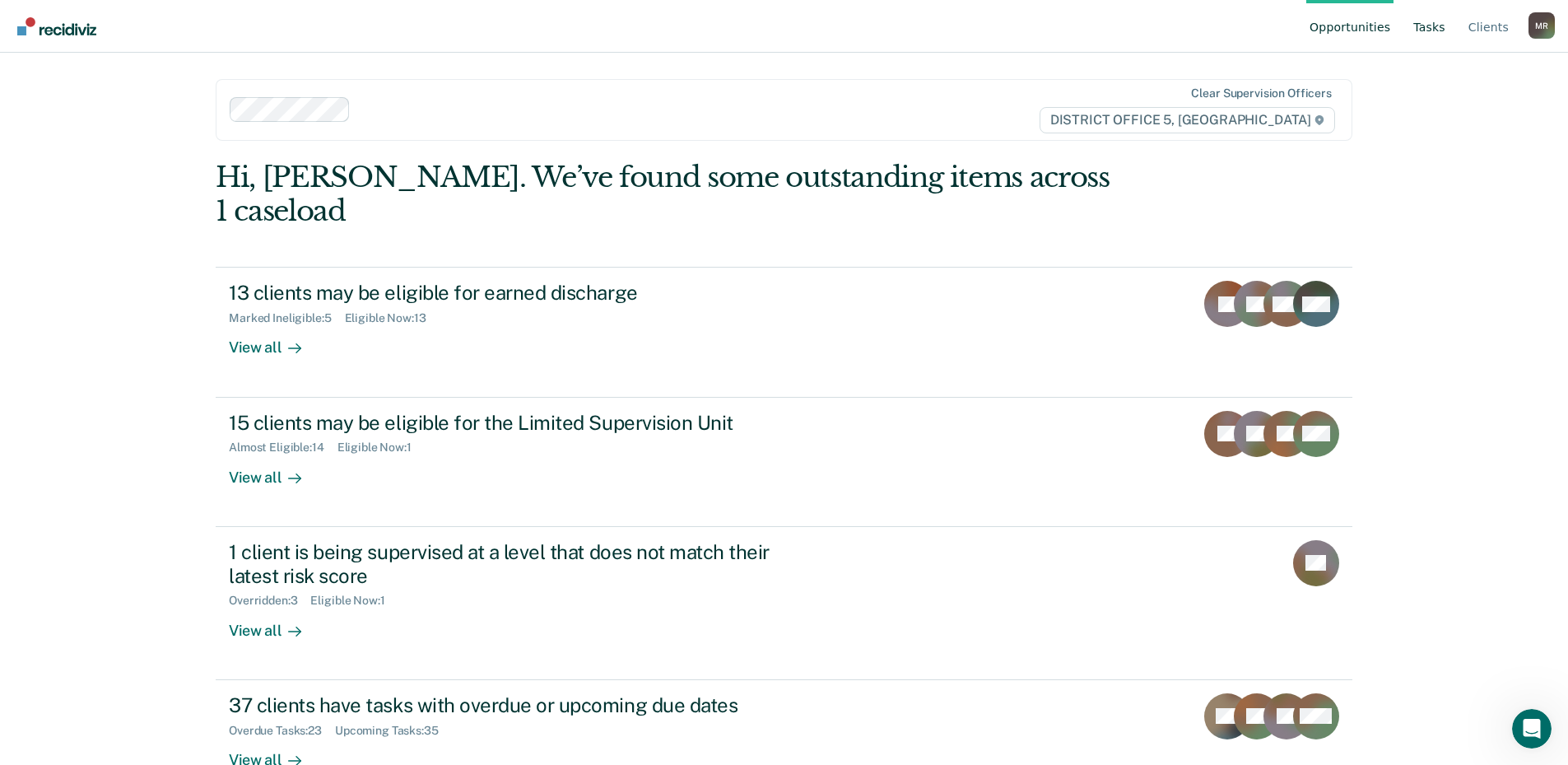
click at [888, 32] on link "Tasks" at bounding box center [1429, 26] width 39 height 53
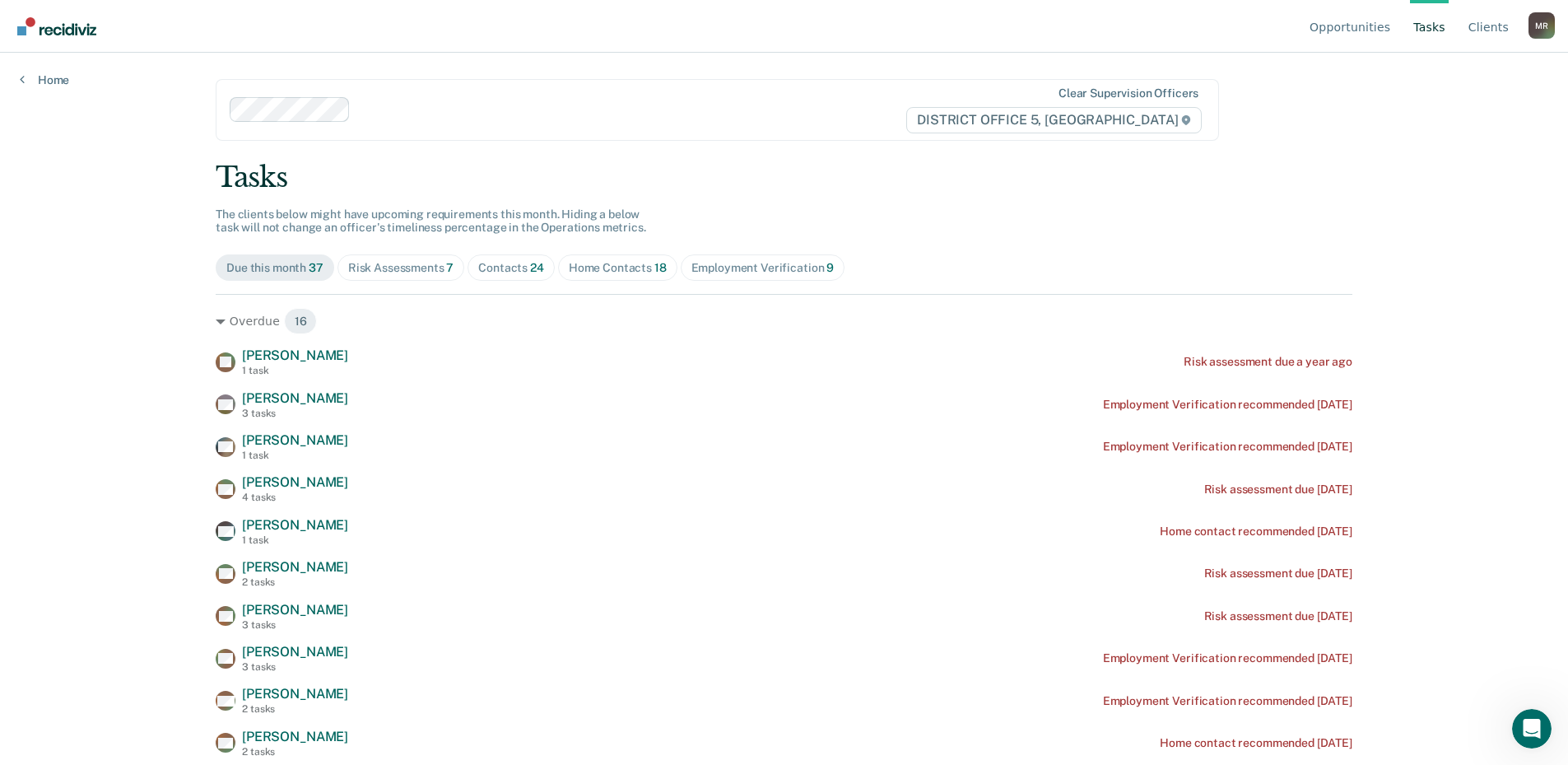
click at [508, 265] on div "Contacts 24" at bounding box center [511, 268] width 66 height 14
